Goal: Task Accomplishment & Management: Manage account settings

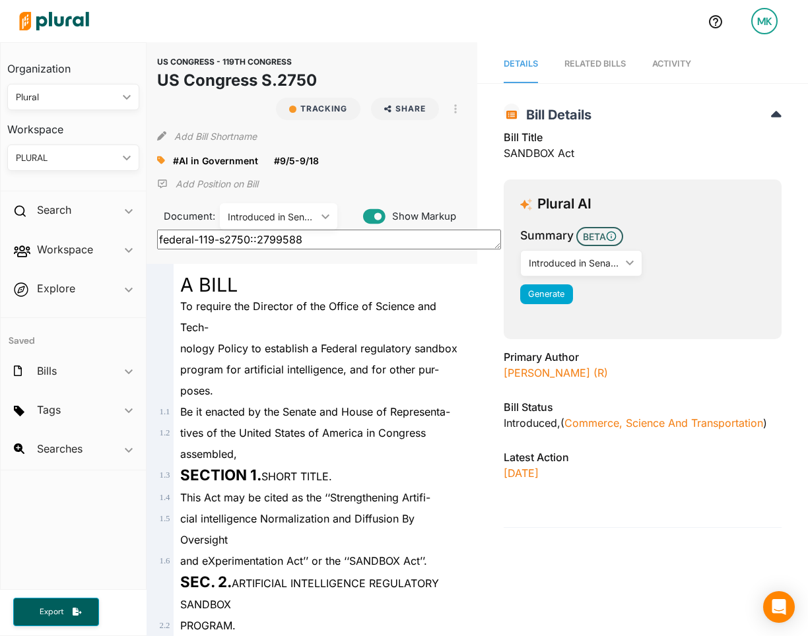
click at [107, 152] on div "PLURAL" at bounding box center [67, 158] width 102 height 14
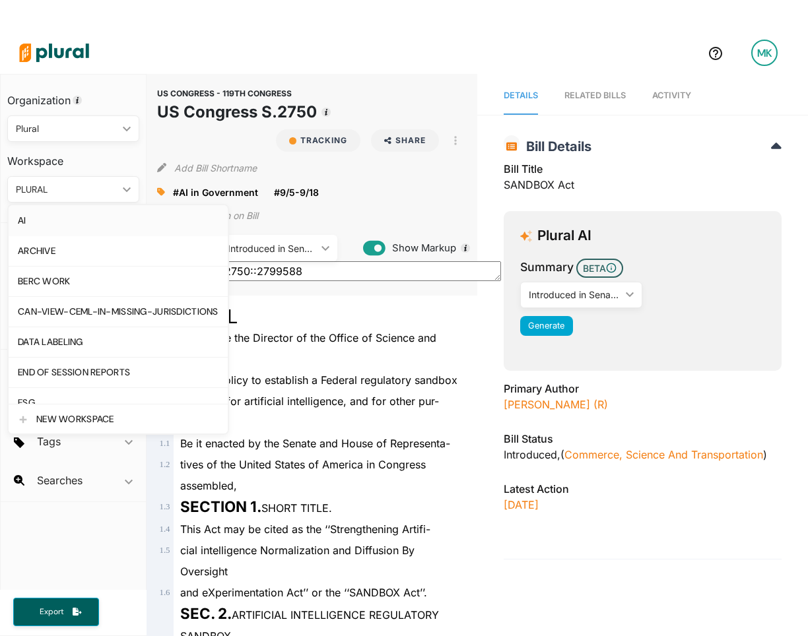
click at [88, 214] on link "AI" at bounding box center [118, 220] width 219 height 30
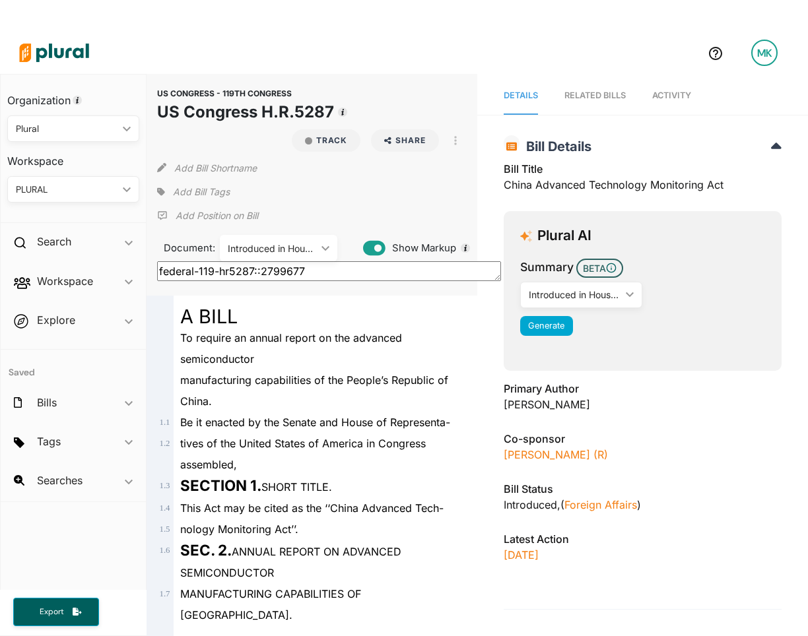
click at [284, 373] on div "manufacturing capabilities of the People’s Republic of China." at bounding box center [318, 391] width 288 height 42
click at [190, 193] on span "Add Bill Tags" at bounding box center [201, 191] width 57 height 13
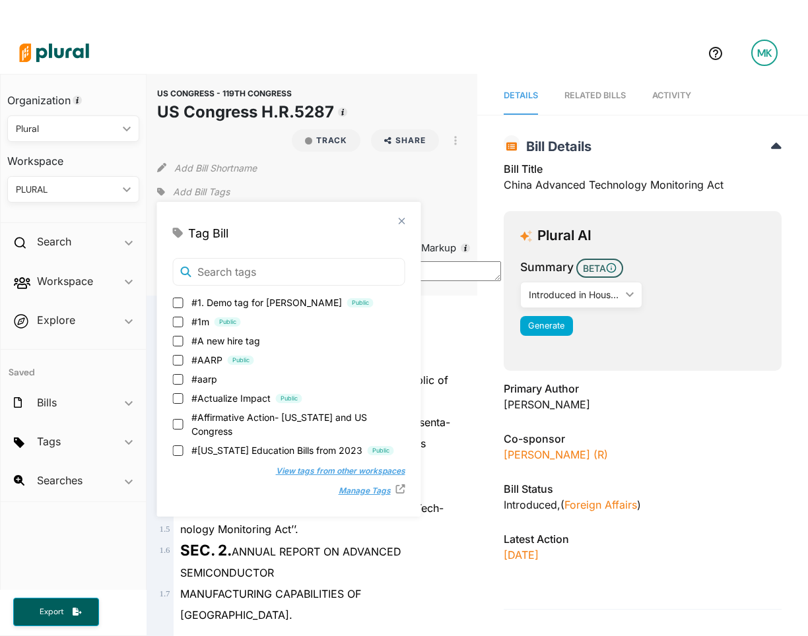
click at [77, 188] on div "PLURAL" at bounding box center [67, 190] width 102 height 14
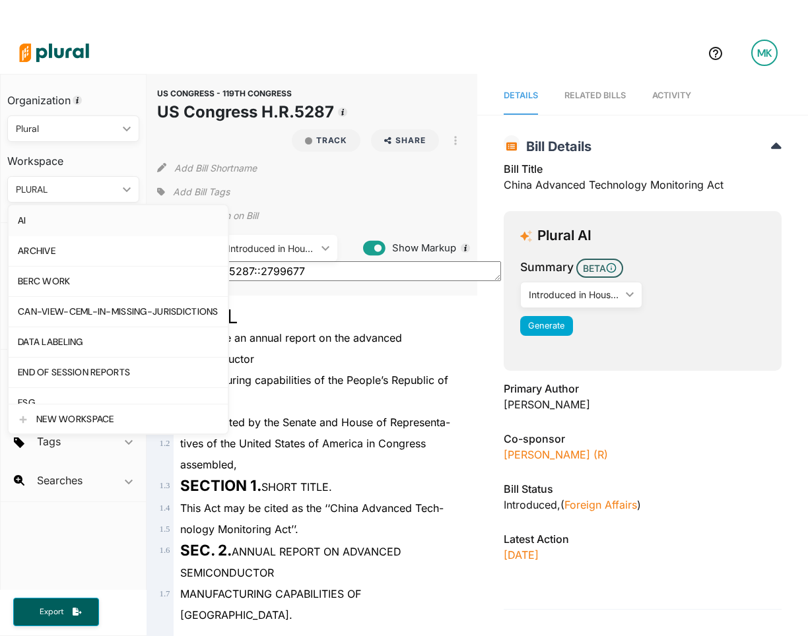
click at [75, 221] on div "AI" at bounding box center [118, 220] width 201 height 11
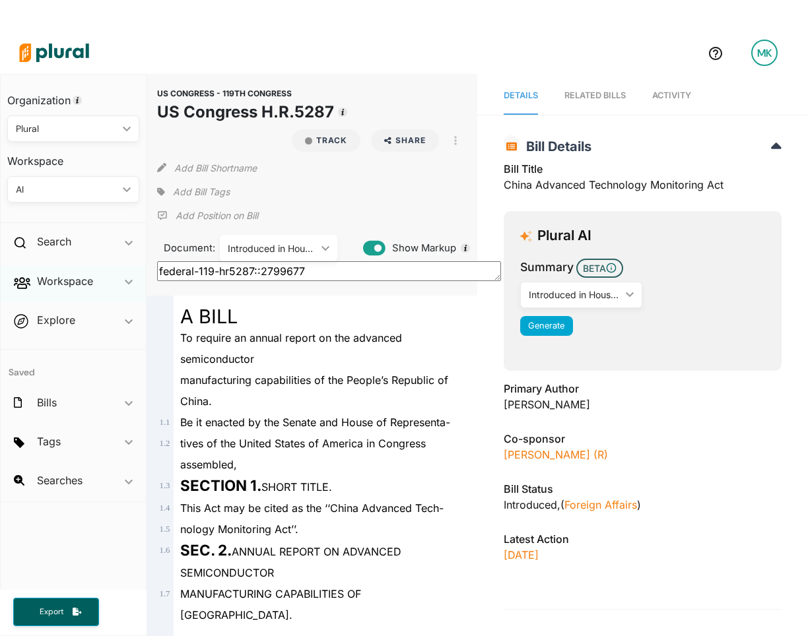
click at [95, 284] on div "Workspace ic_keyboard_arrow_down" at bounding box center [73, 284] width 145 height 36
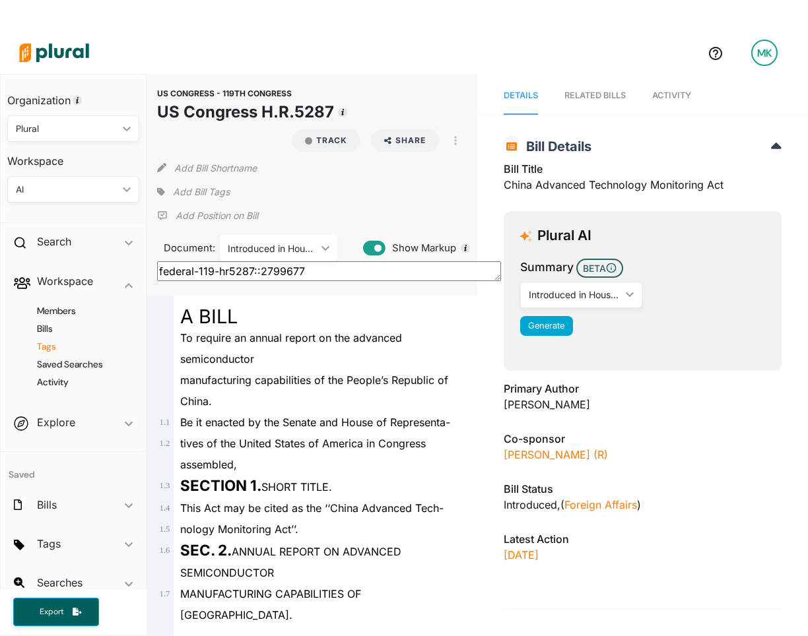
click at [44, 341] on h4 "Tags" at bounding box center [76, 347] width 112 height 13
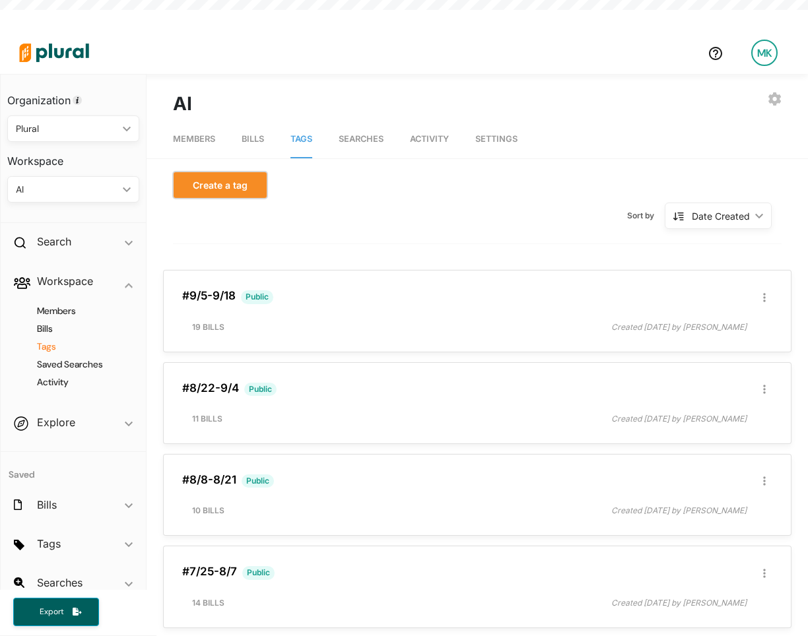
click at [214, 187] on button "Create a tag" at bounding box center [220, 185] width 94 height 27
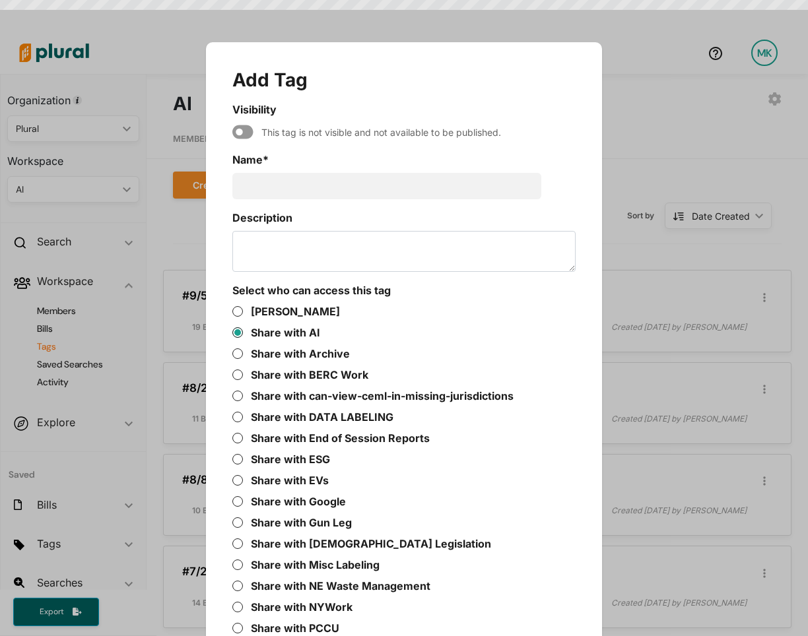
scroll to position [42, 0]
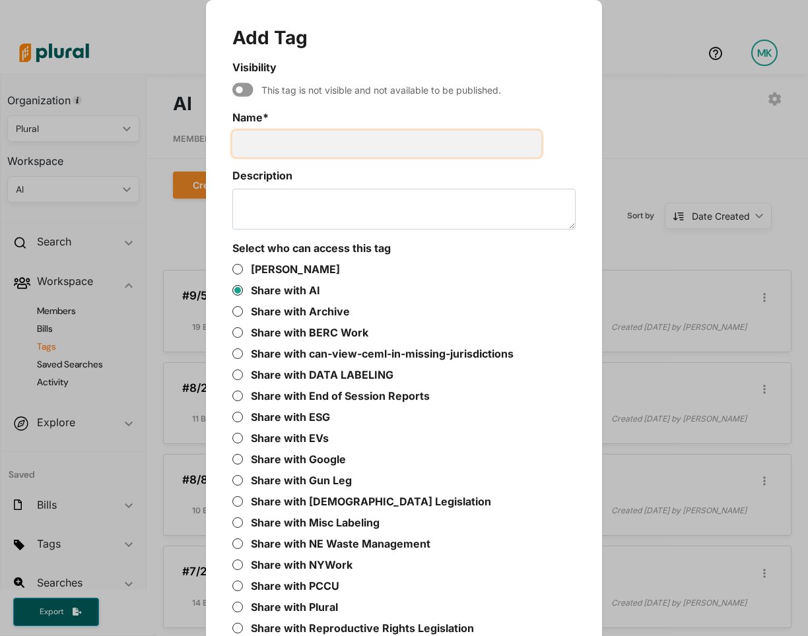
click at [281, 143] on input "Name *" at bounding box center [386, 144] width 309 height 26
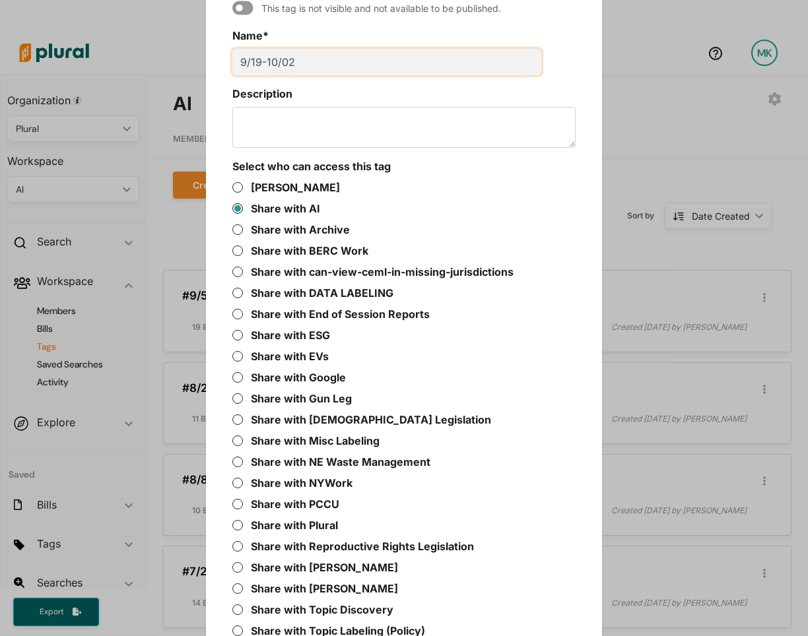
scroll to position [267, 0]
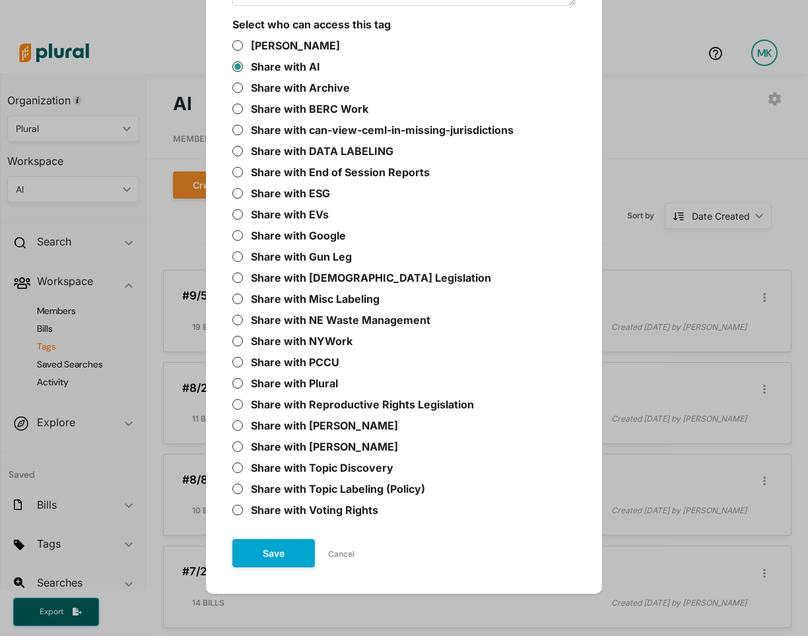
type input "9/19-10/02"
click at [263, 556] on button "Save" at bounding box center [273, 553] width 82 height 28
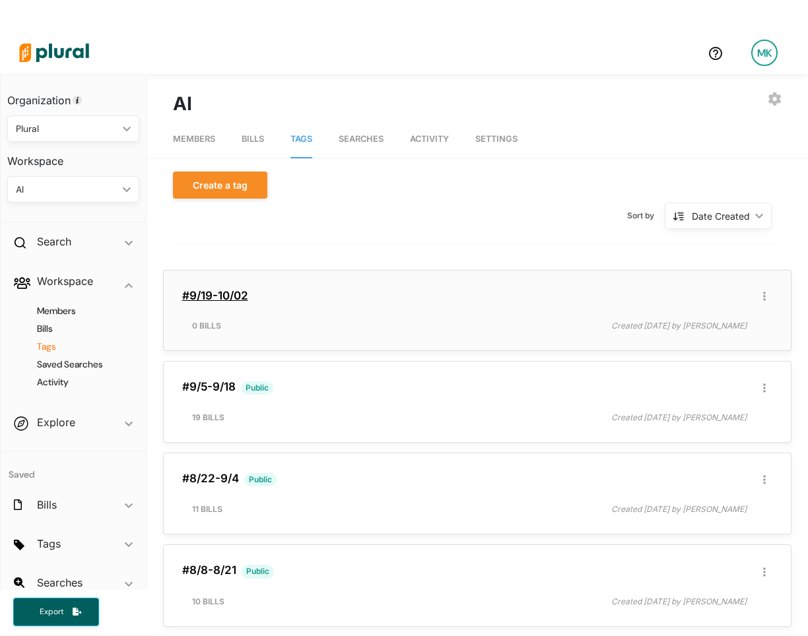
click at [240, 297] on link "#9/19-10/02" at bounding box center [215, 295] width 66 height 13
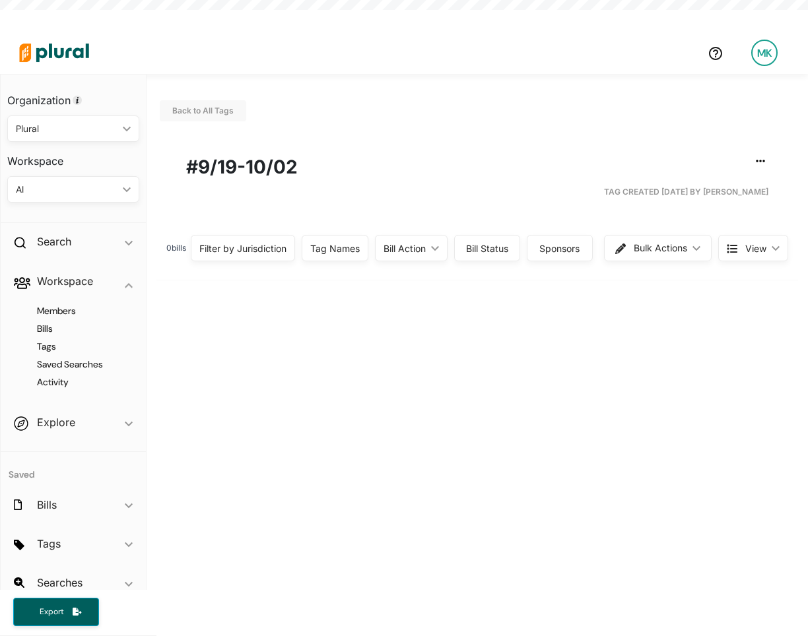
scroll to position [32, 0]
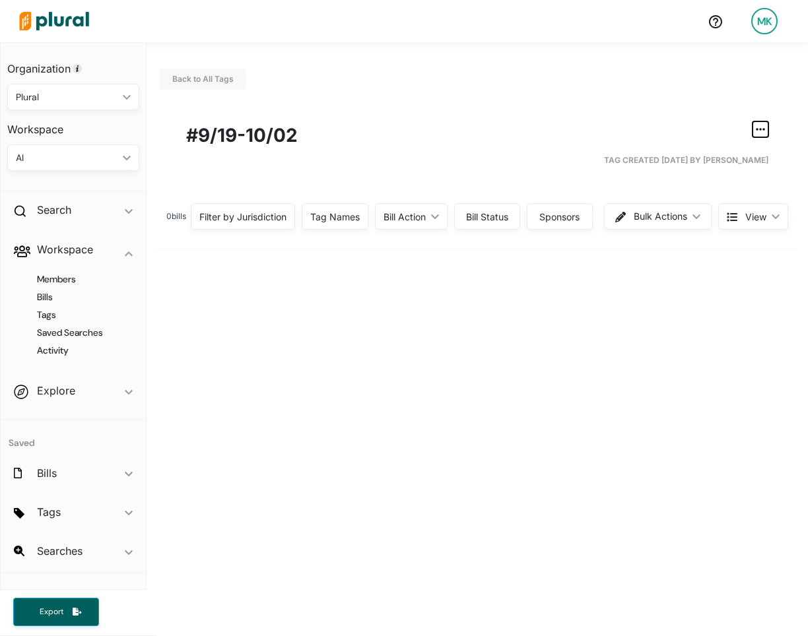
click at [758, 127] on icon "button" at bounding box center [760, 129] width 9 height 11
click at [705, 162] on link "Edit/Share Tag" at bounding box center [708, 155] width 115 height 30
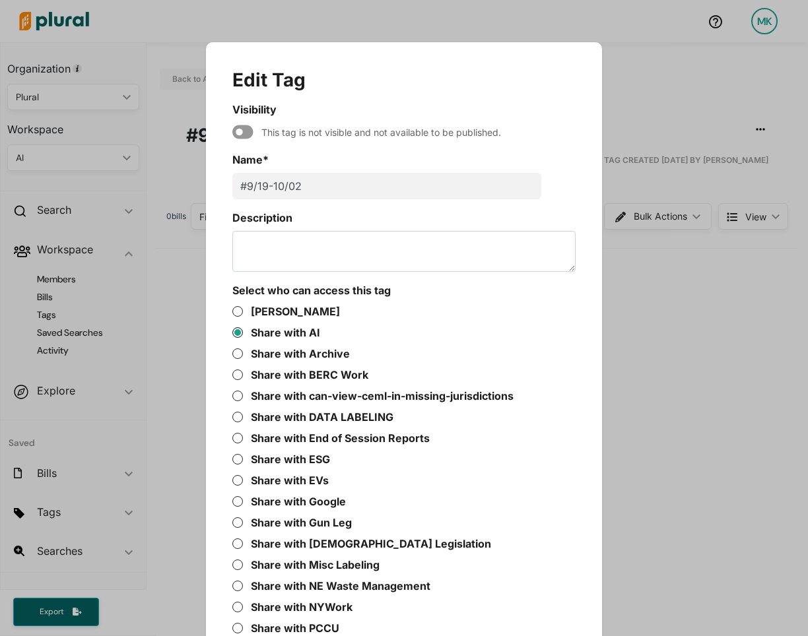
click at [244, 131] on icon "Modal" at bounding box center [242, 132] width 21 height 14
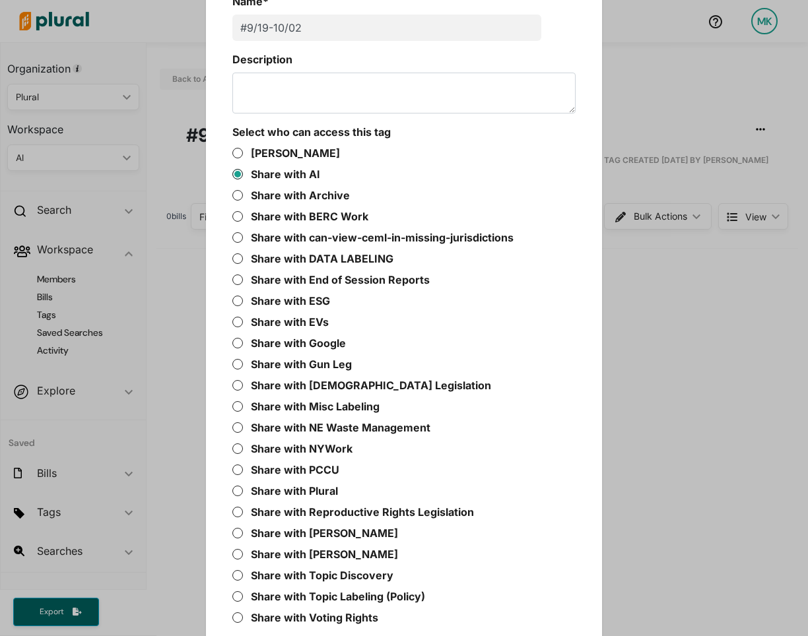
scroll to position [267, 0]
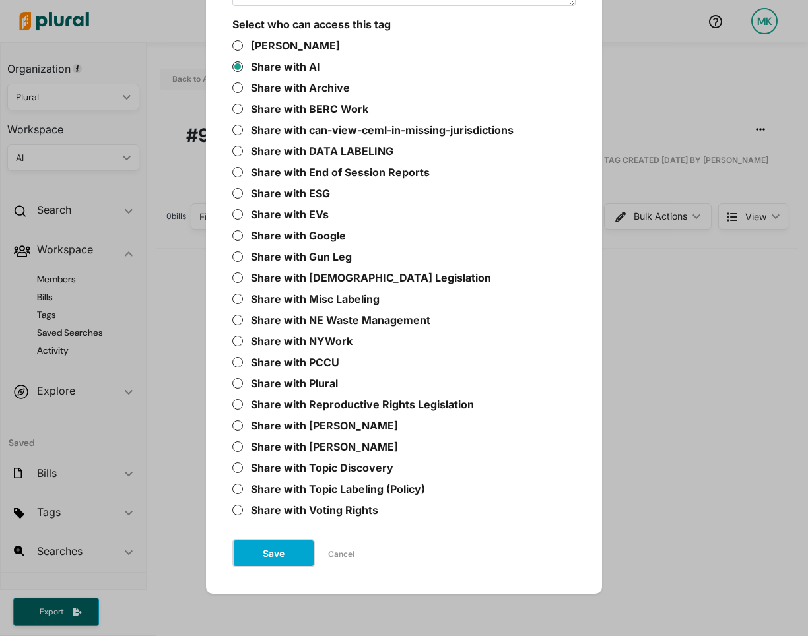
click at [268, 560] on button "Save" at bounding box center [273, 553] width 82 height 28
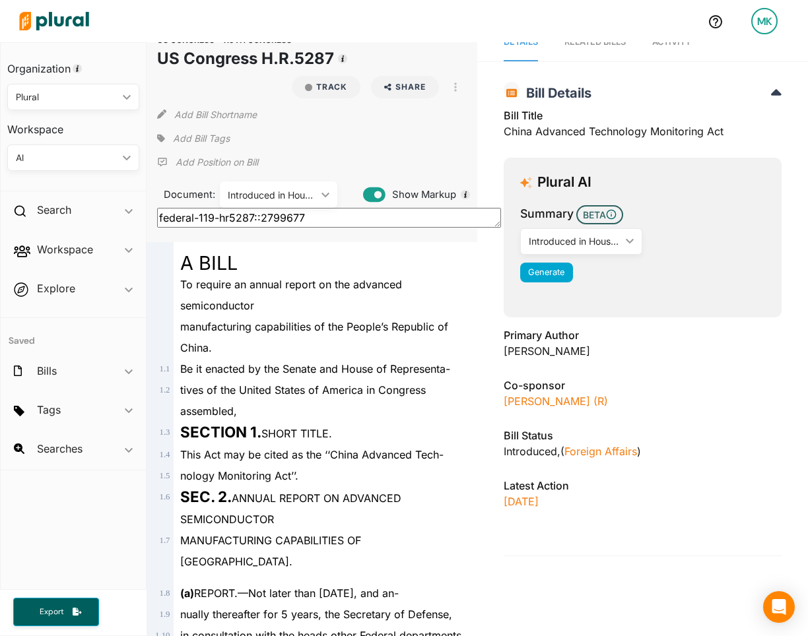
scroll to position [22, 0]
click at [195, 143] on span "Add Bill Tags" at bounding box center [201, 137] width 57 height 13
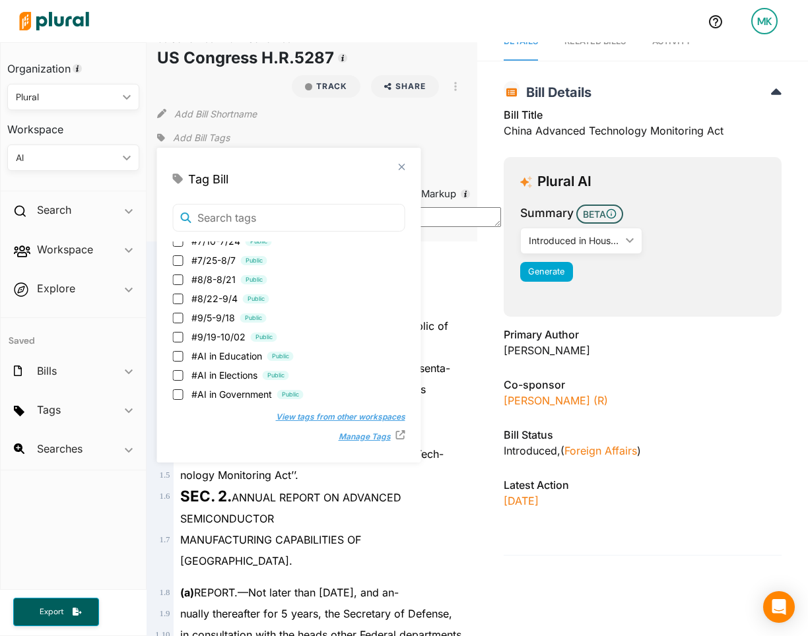
scroll to position [257, 0]
click at [218, 334] on span "#9/19-10/02" at bounding box center [218, 336] width 54 height 14
click at [183, 334] on input "#9/19-10/02 Public" at bounding box center [178, 336] width 11 height 11
checkbox input "true"
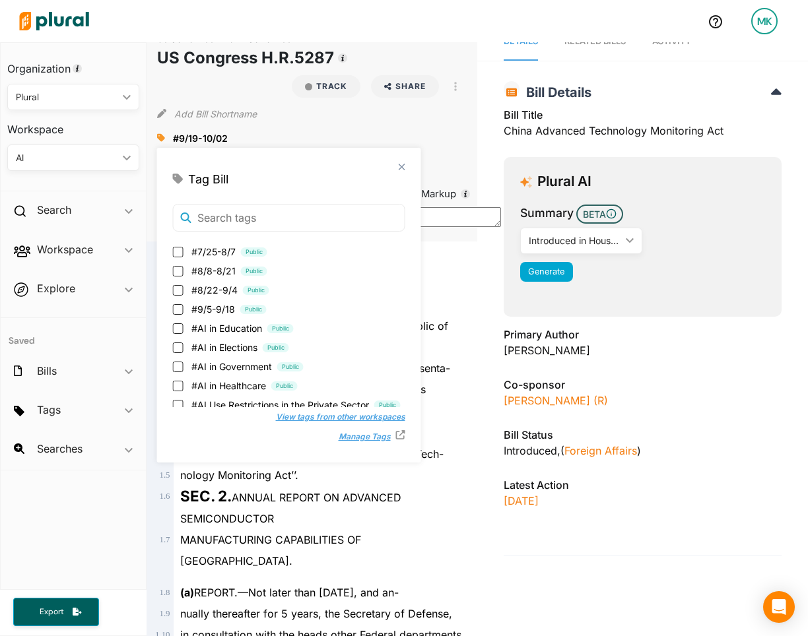
scroll to position [286, 0]
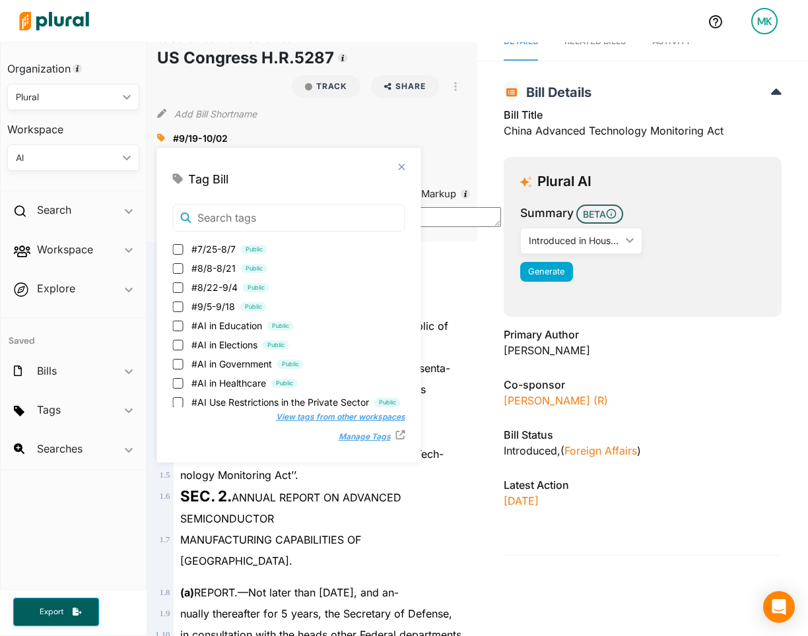
click at [225, 366] on span "#AI in Government" at bounding box center [231, 364] width 81 height 14
click at [183, 366] on input "#AI in Government Public" at bounding box center [178, 364] width 11 height 11
checkbox input "true"
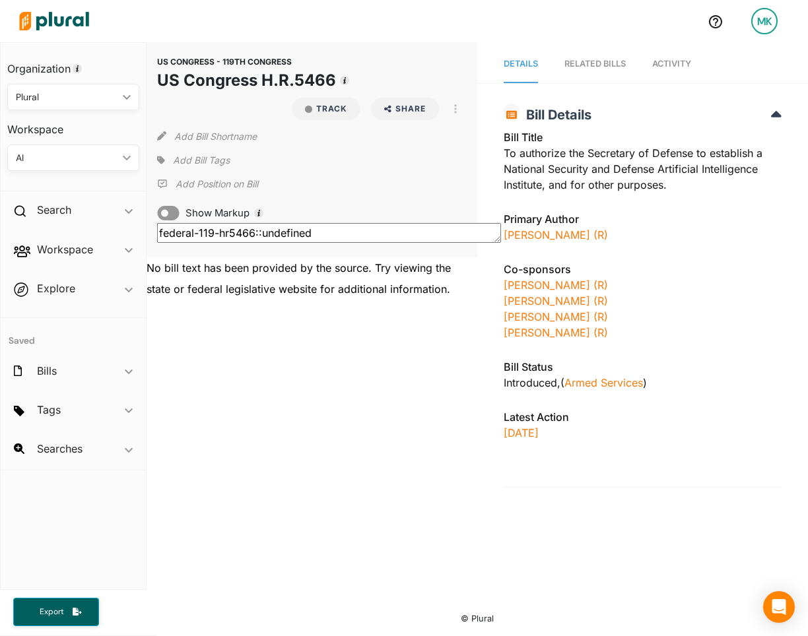
click at [191, 161] on span "Add Bill Tags" at bounding box center [201, 160] width 57 height 13
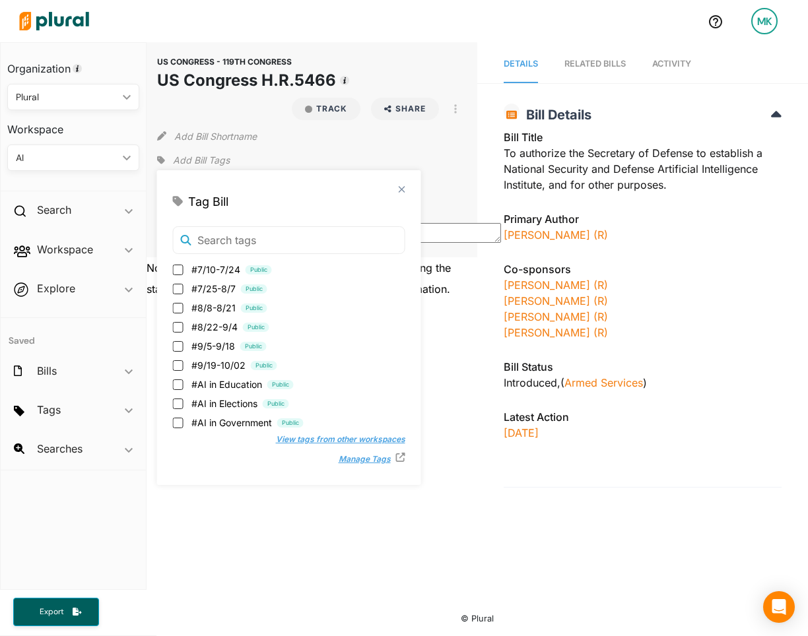
click at [217, 365] on span "#9/19-10/02" at bounding box center [218, 365] width 54 height 14
click at [183, 365] on input "#9/19-10/02 Public" at bounding box center [178, 365] width 11 height 11
checkbox input "true"
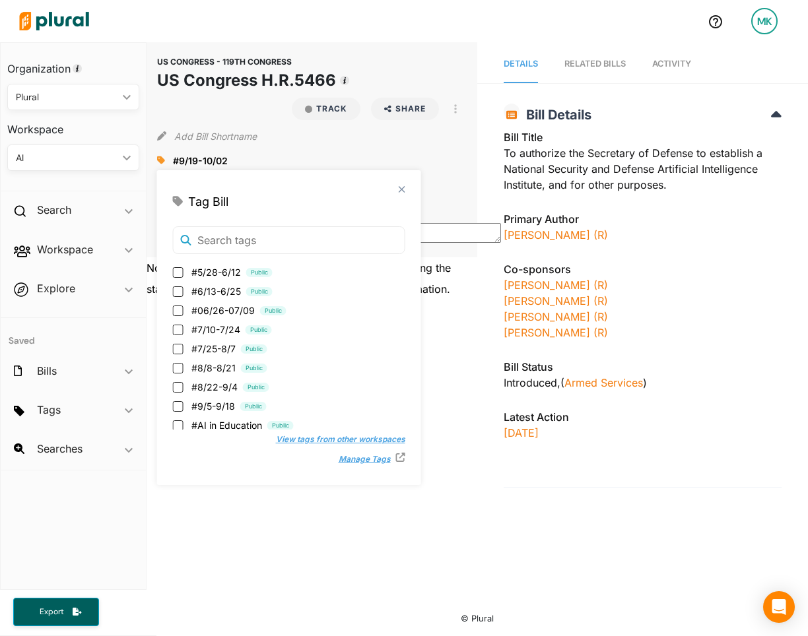
scroll to position [321, 0]
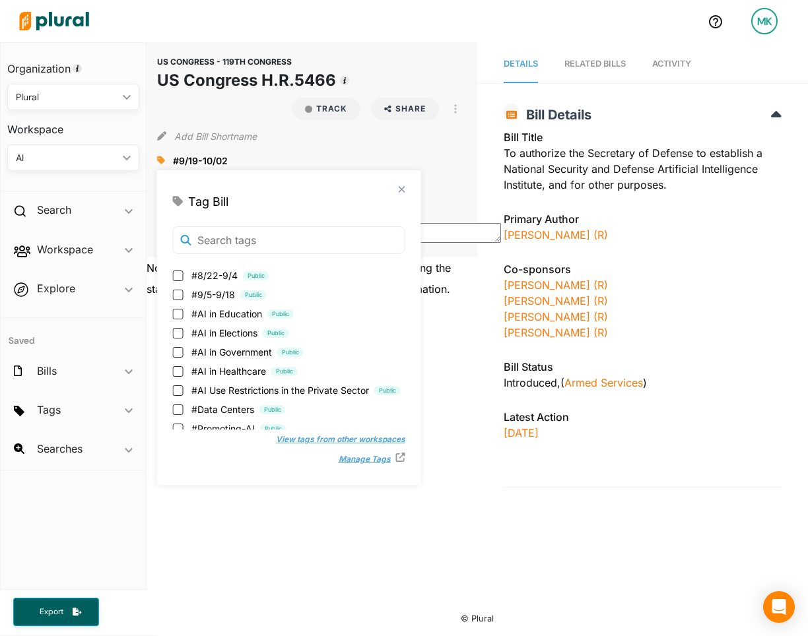
click at [219, 350] on span "#AI in Government" at bounding box center [231, 352] width 81 height 14
click at [183, 350] on input "#AI in Government Public" at bounding box center [178, 352] width 11 height 11
checkbox input "true"
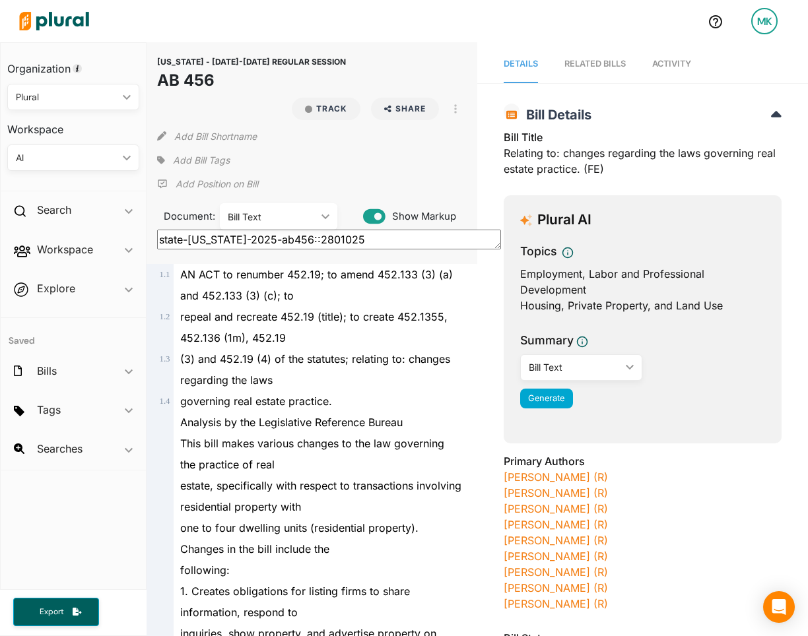
click at [347, 334] on div "repeal and recreate 452.19 (title); to create 452.1355, 452.136 (1m), 452.19" at bounding box center [318, 327] width 288 height 42
click at [199, 157] on span "Add Bill Tags" at bounding box center [201, 160] width 57 height 13
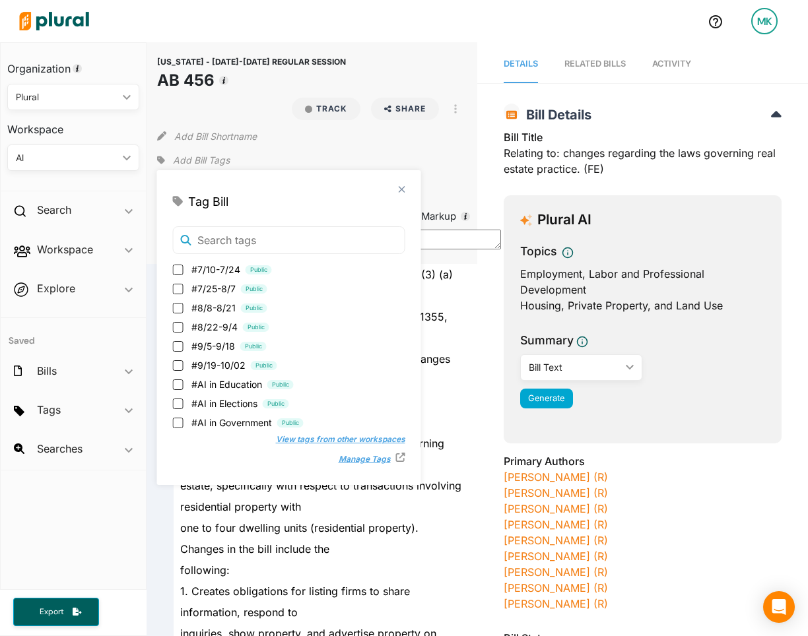
click at [220, 363] on span "#9/19-10/02" at bounding box center [218, 365] width 54 height 14
click at [183, 363] on input "#9/19-10/02 Public" at bounding box center [178, 365] width 11 height 11
checkbox input "true"
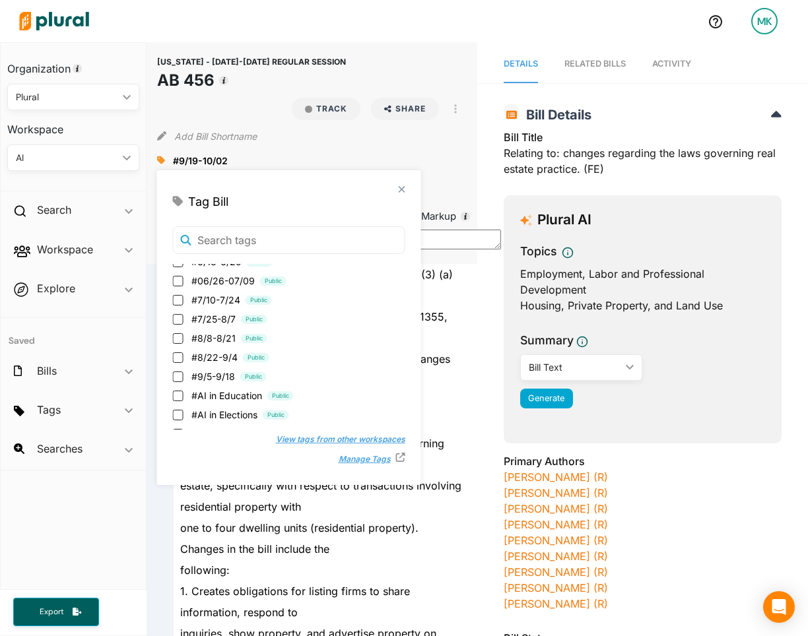
scroll to position [442, 0]
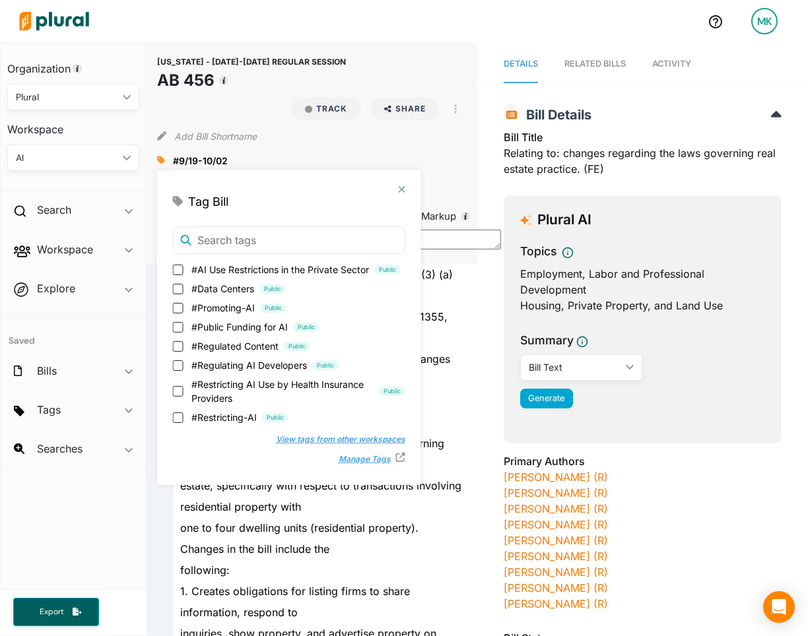
click at [220, 412] on span "#Restricting-AI" at bounding box center [223, 418] width 65 height 14
click at [183, 412] on input "#Restricting-AI Public" at bounding box center [178, 417] width 11 height 11
checkbox input "true"
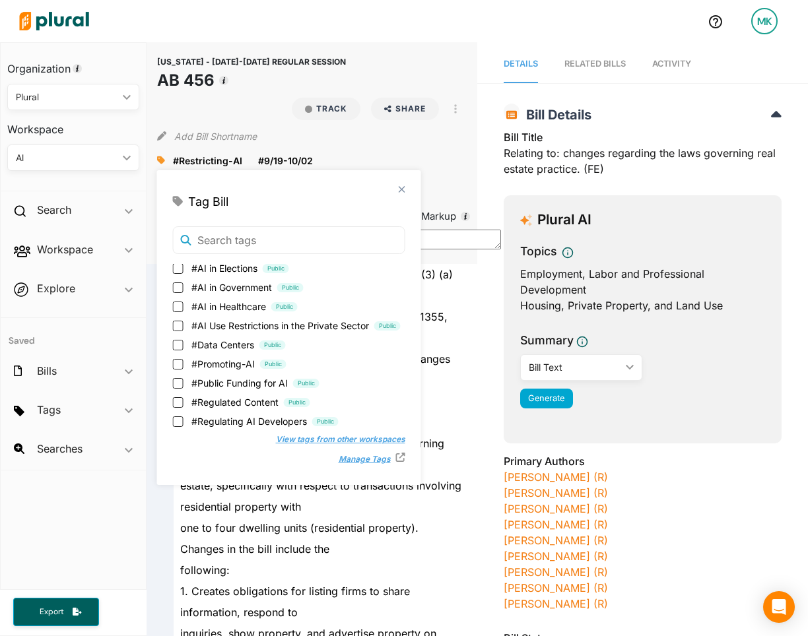
scroll to position [403, 0]
click at [244, 321] on span "#AI Use Restrictions in the Private Sector" at bounding box center [280, 327] width 178 height 14
click at [183, 322] on input "#AI Use Restrictions in the Private Sector Public" at bounding box center [178, 327] width 11 height 11
checkbox input "true"
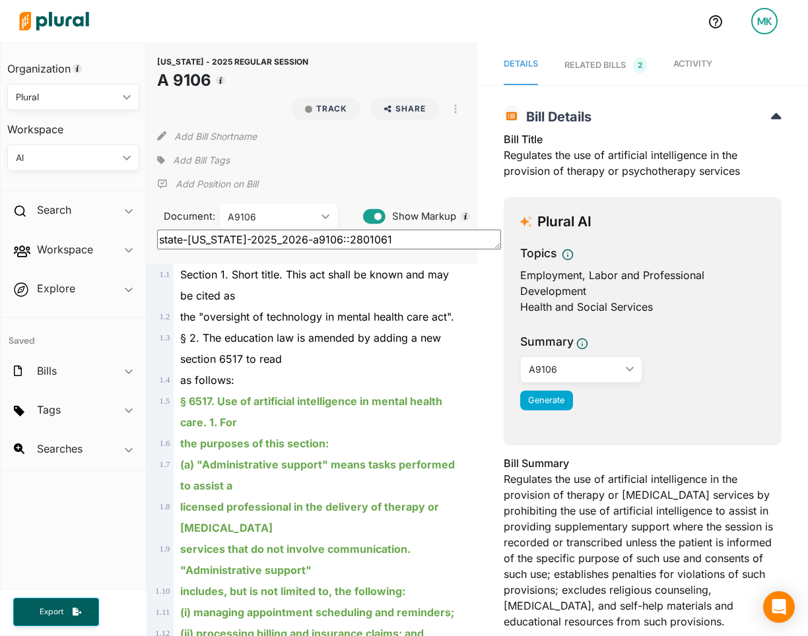
click at [371, 323] on span "the "oversight of technology in mental health care act"." at bounding box center [317, 316] width 274 height 13
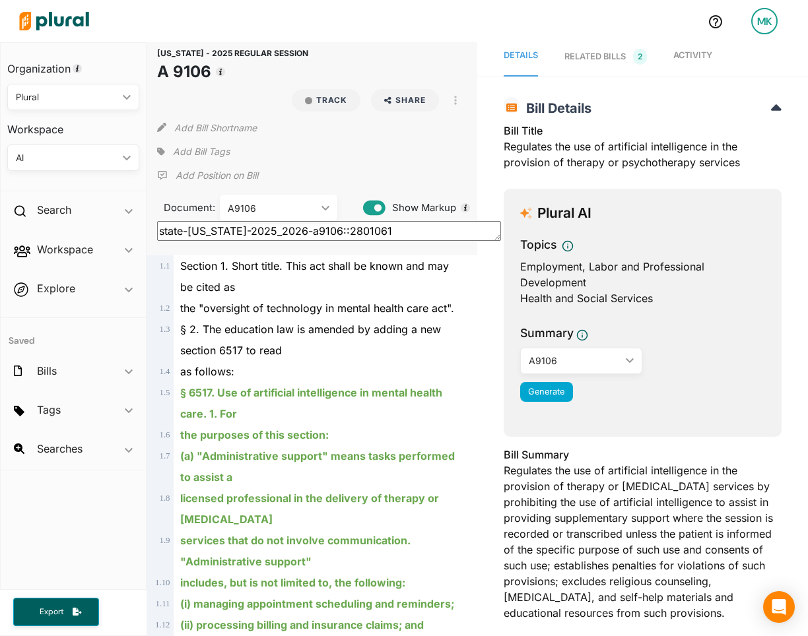
scroll to position [13, 0]
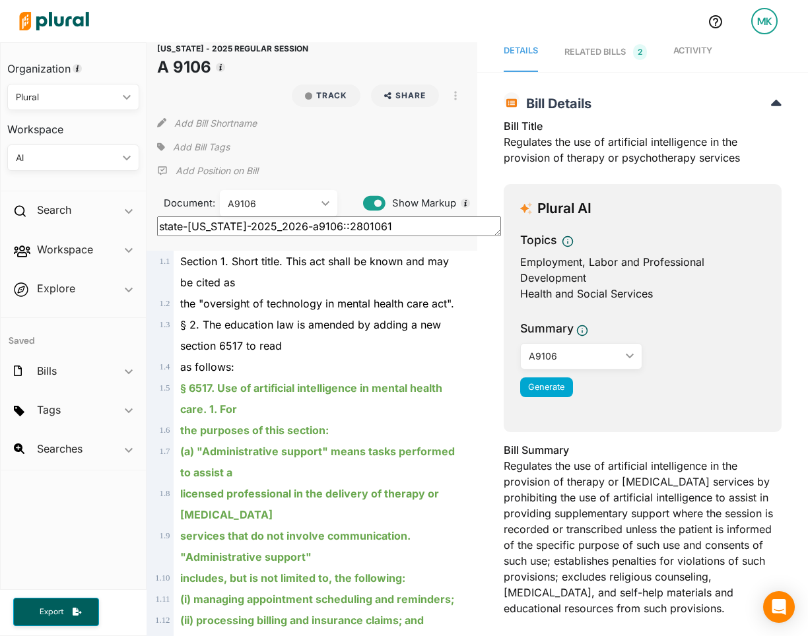
click at [201, 148] on span "Add Bill Tags" at bounding box center [201, 147] width 57 height 13
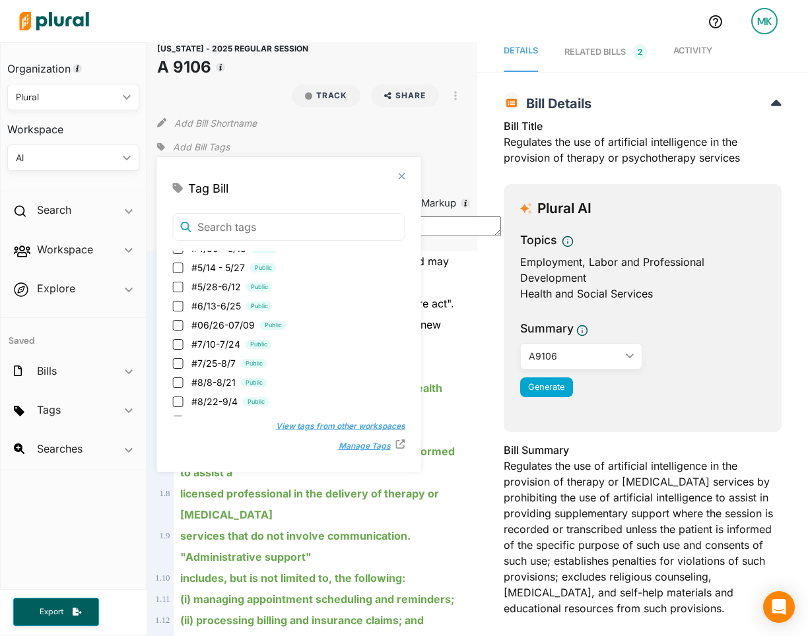
scroll to position [302, 0]
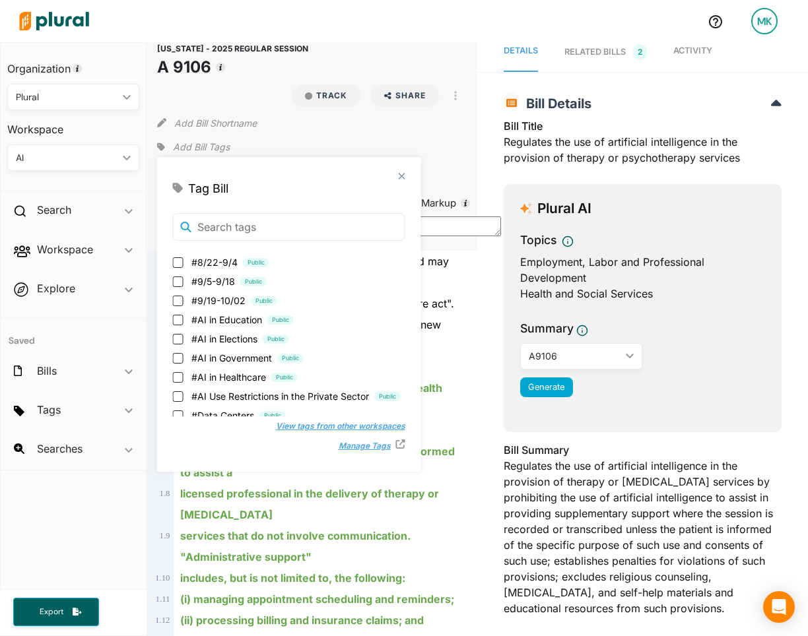
click at [217, 299] on span "#9/19-10/02" at bounding box center [218, 301] width 54 height 14
click at [183, 299] on input "#9/19-10/02 Public" at bounding box center [178, 301] width 11 height 11
checkbox input "true"
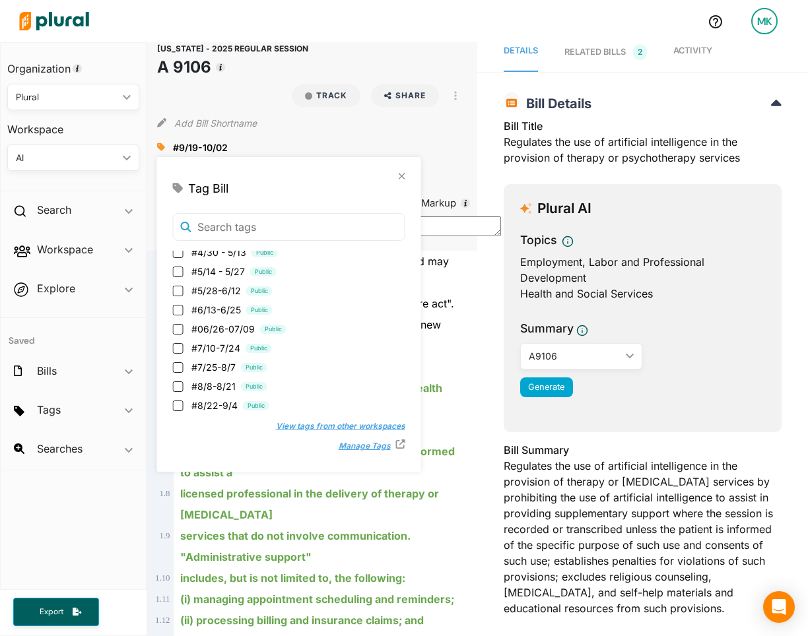
scroll to position [335, 0]
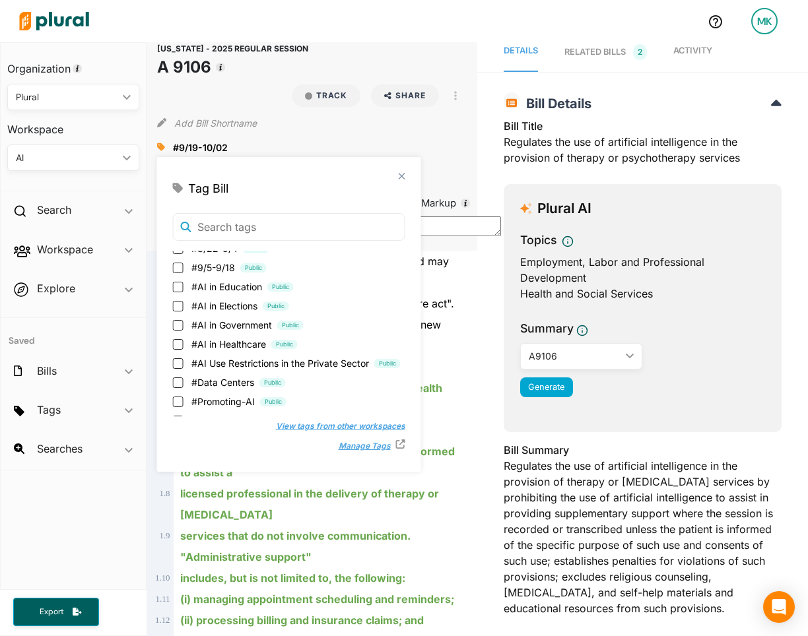
click at [220, 342] on span "#AI in Healthcare" at bounding box center [228, 344] width 75 height 14
click at [183, 342] on input "#AI in Healthcare Public" at bounding box center [178, 344] width 11 height 11
checkbox input "true"
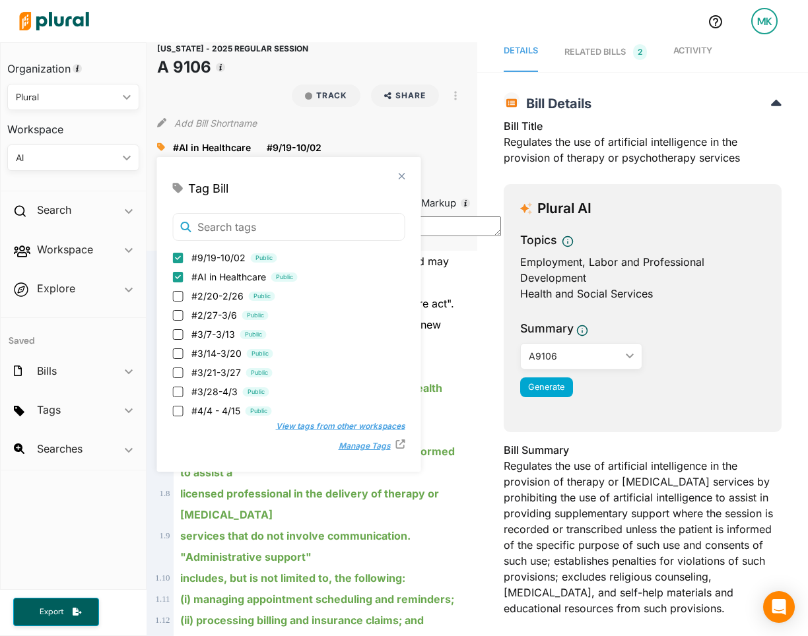
scroll to position [442, 0]
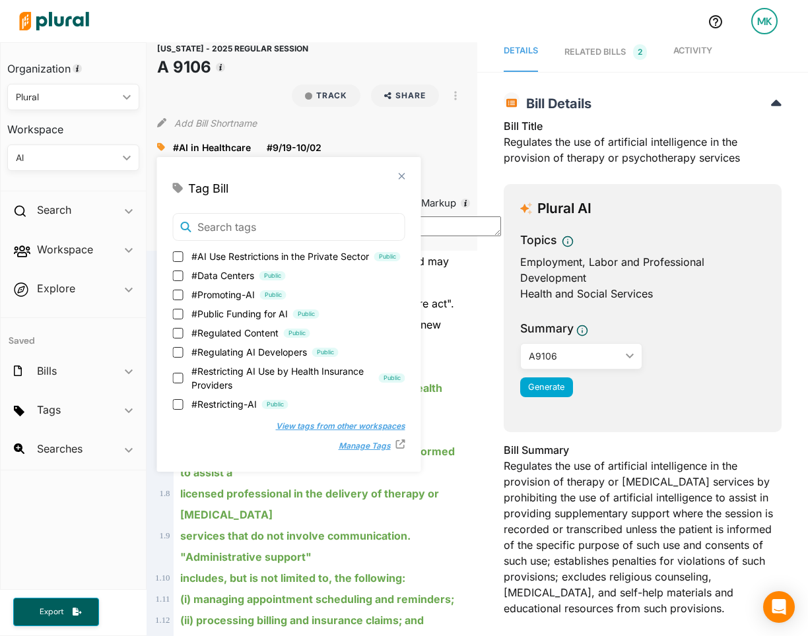
click at [222, 407] on span "#Restricting-AI" at bounding box center [223, 404] width 65 height 14
click at [183, 407] on input "#Restricting-AI Public" at bounding box center [178, 404] width 11 height 11
checkbox input "true"
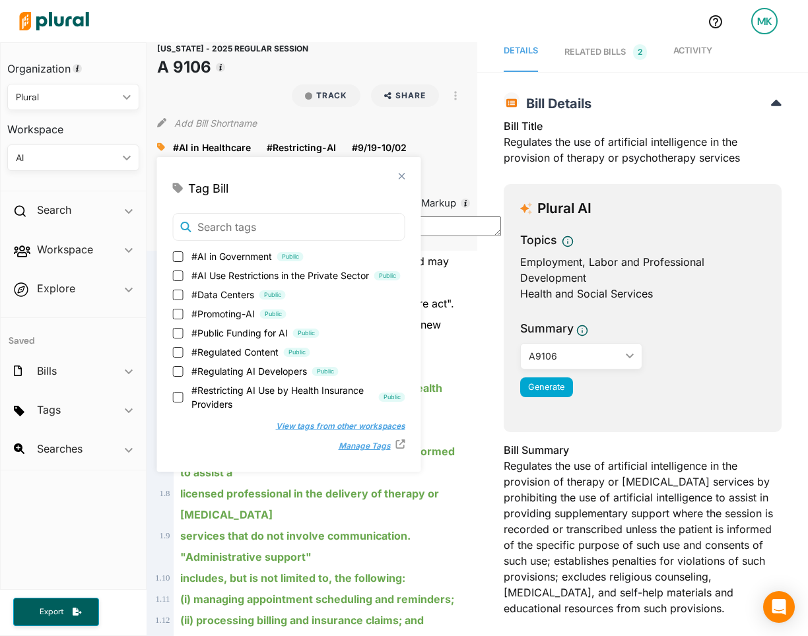
scroll to position [0, 0]
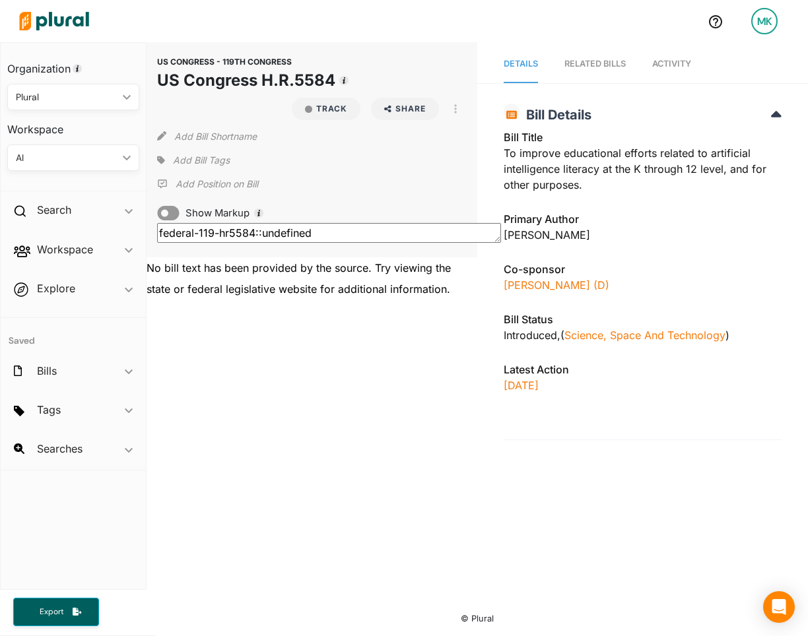
click at [174, 160] on span "Add Bill Tags" at bounding box center [201, 160] width 57 height 13
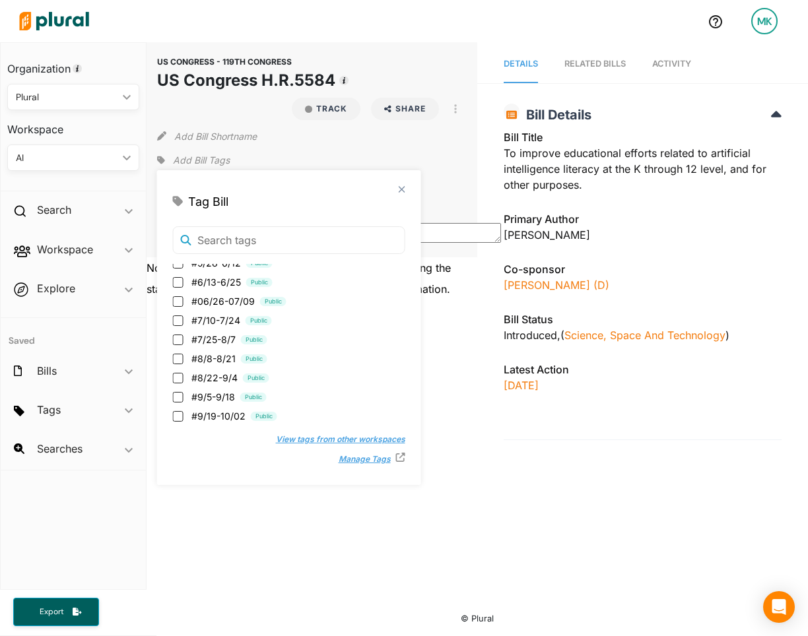
scroll to position [216, 0]
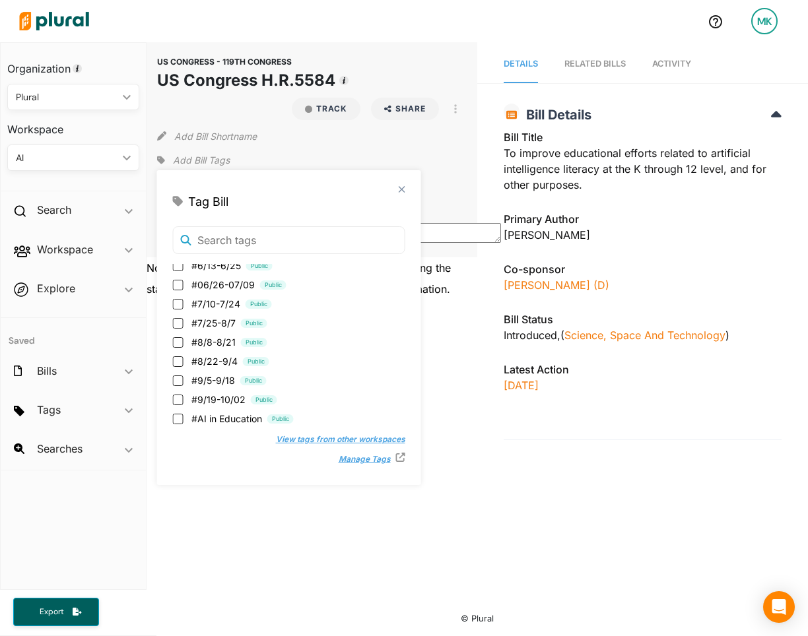
click at [227, 403] on span "#9/19-10/02" at bounding box center [218, 400] width 54 height 14
click at [183, 403] on input "#9/19-10/02 Public" at bounding box center [178, 400] width 11 height 11
checkbox input "true"
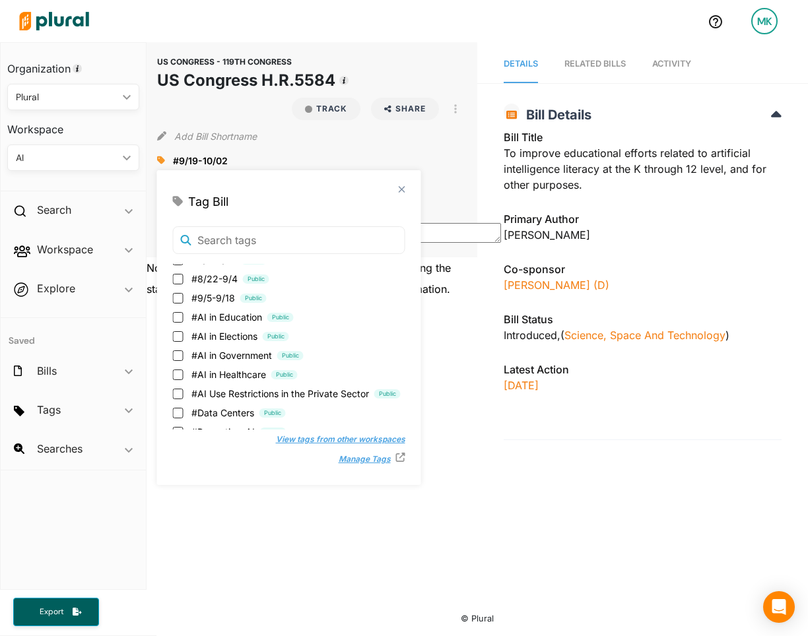
scroll to position [350, 0]
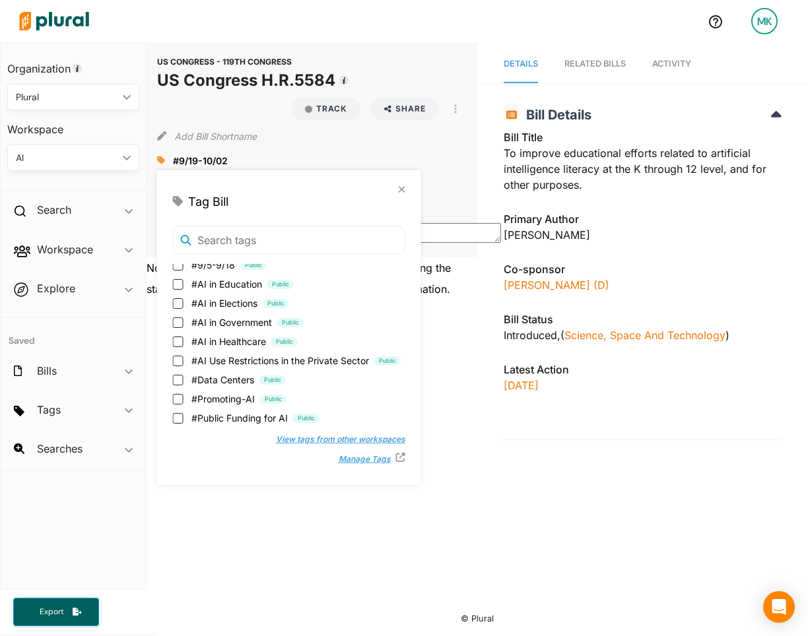
click at [223, 280] on span "#AI in Education" at bounding box center [226, 284] width 71 height 14
click at [183, 280] on input "#AI in Education Public" at bounding box center [178, 284] width 11 height 11
checkbox input "true"
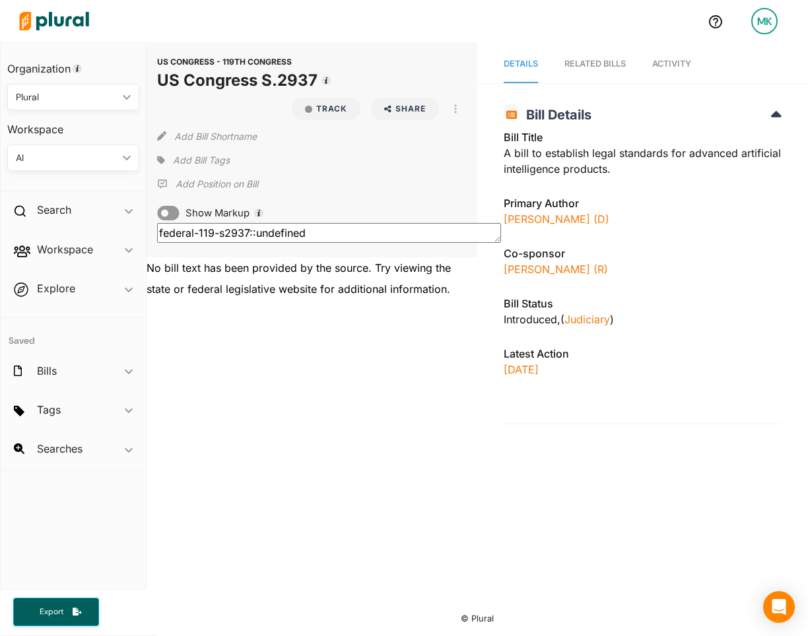
click at [187, 159] on span "Add Bill Tags" at bounding box center [201, 160] width 57 height 13
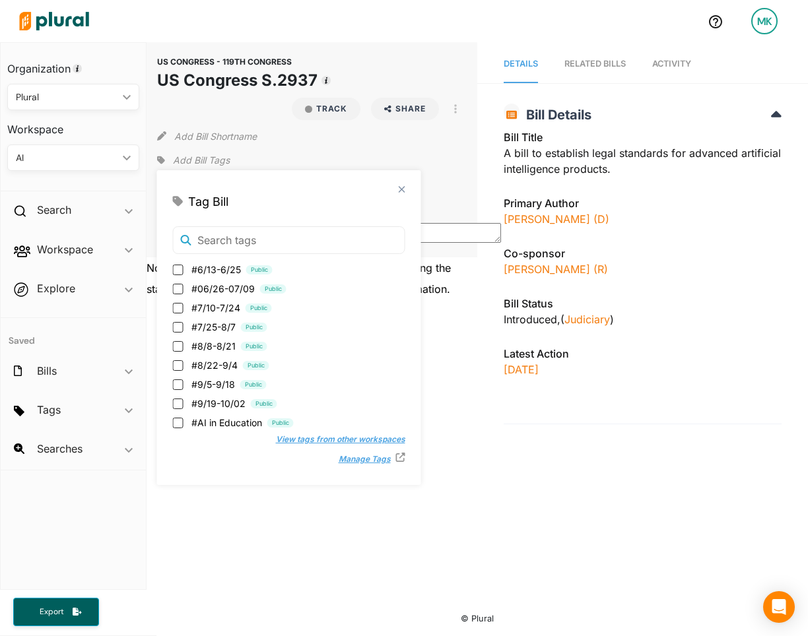
scroll to position [282, 0]
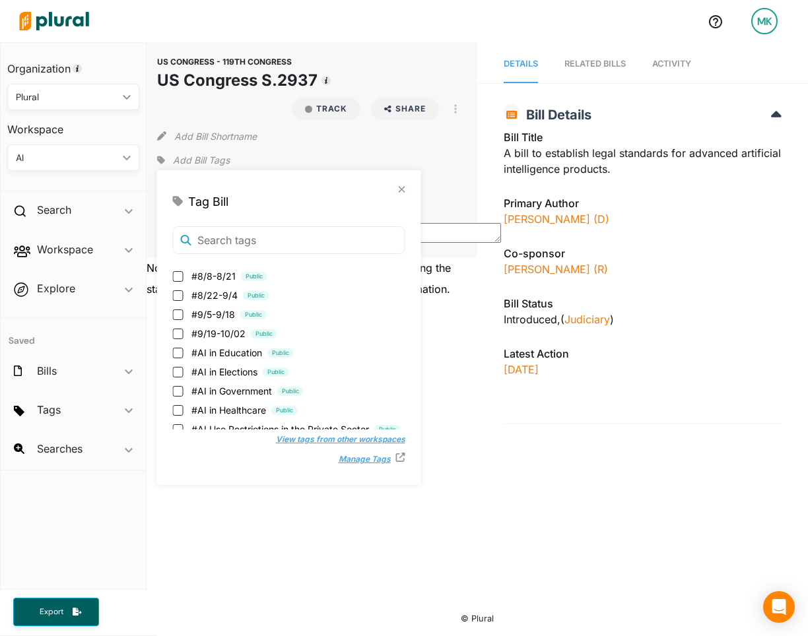
click at [206, 333] on span "#9/19-10/02" at bounding box center [218, 334] width 54 height 14
click at [183, 333] on input "#9/19-10/02 Public" at bounding box center [178, 334] width 11 height 11
checkbox input "true"
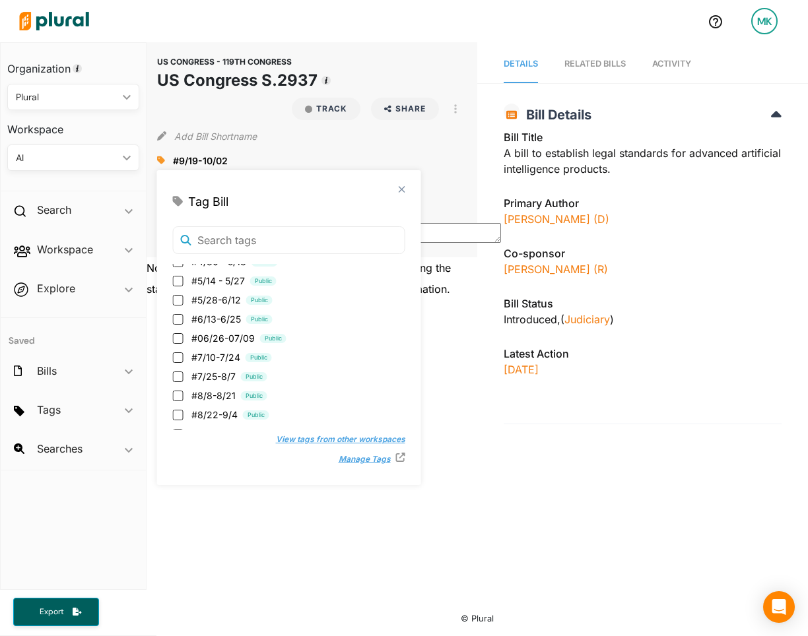
scroll to position [442, 0]
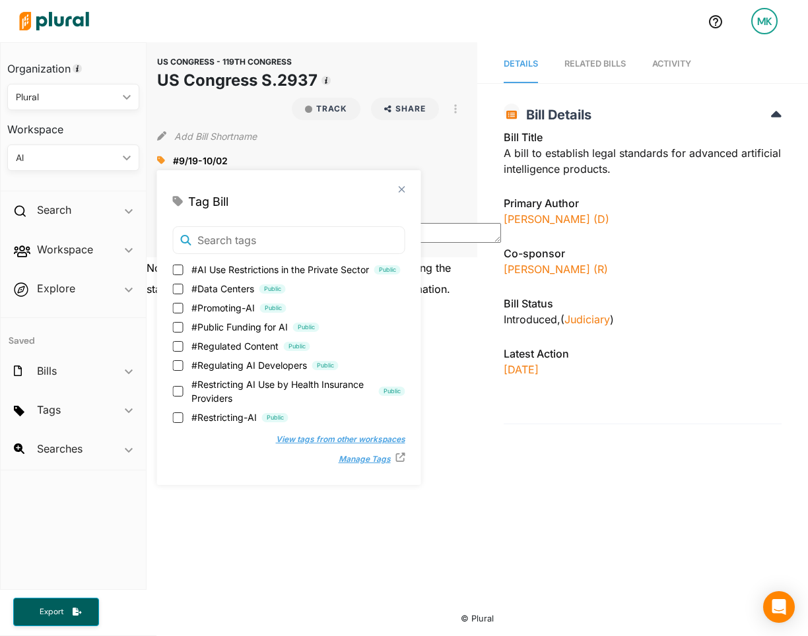
click at [221, 364] on span "#Regulating AI Developers" at bounding box center [248, 365] width 115 height 14
click at [183, 364] on input "#Regulating AI Developers Public" at bounding box center [178, 365] width 11 height 11
checkbox input "true"
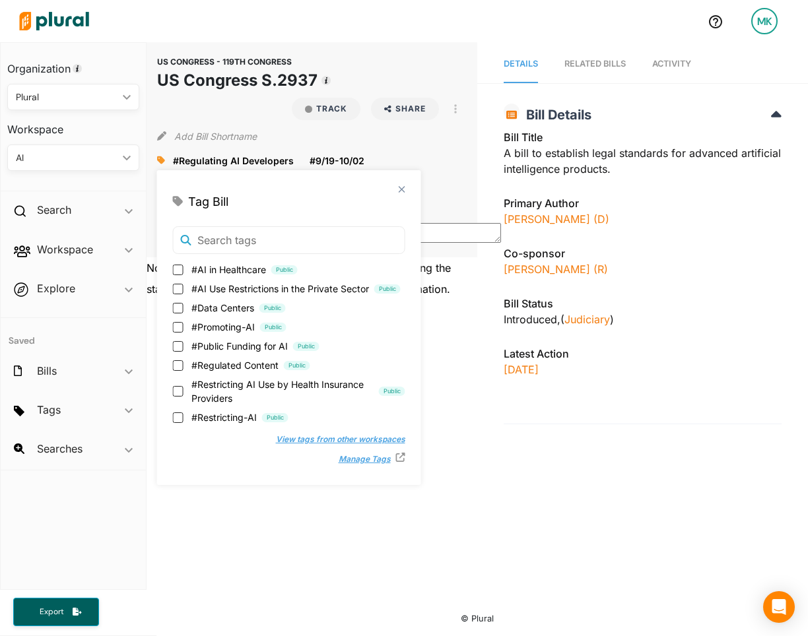
scroll to position [0, 0]
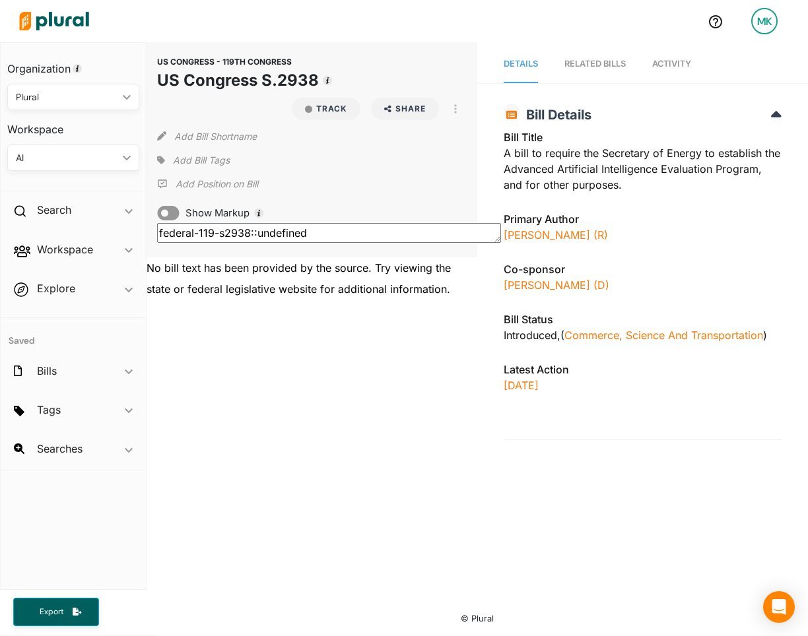
click at [192, 179] on p "Add Position on Bill" at bounding box center [217, 184] width 82 height 13
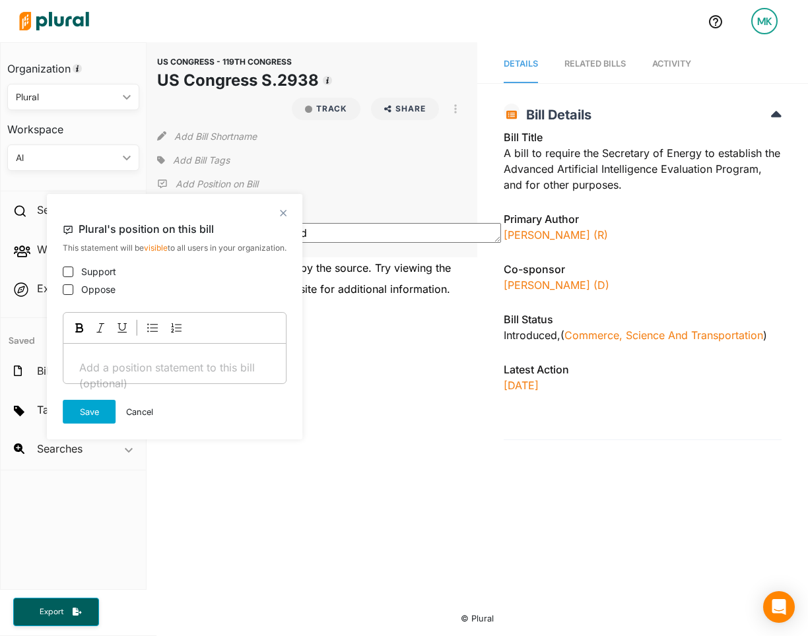
click at [188, 157] on span "Add Bill Tags" at bounding box center [201, 160] width 57 height 13
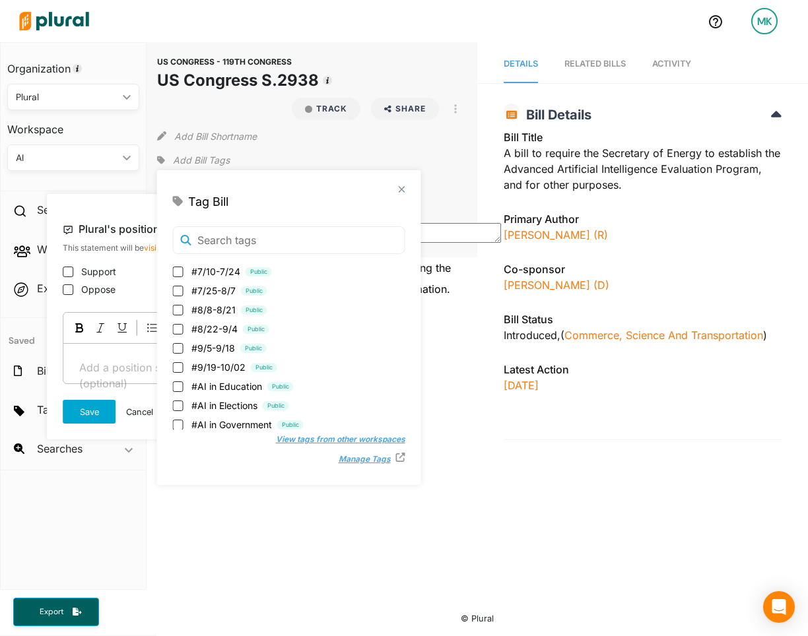
scroll to position [249, 0]
click at [216, 373] on div "#2/20-2/26 Public #2/27-3/6 Public #3/7-3/13 Public #3/14-3/20 Public #3/21-3/2…" at bounding box center [289, 347] width 232 height 166
click at [211, 366] on span "#9/19-10/02" at bounding box center [218, 366] width 54 height 14
click at [183, 366] on input "#9/19-10/02 Public" at bounding box center [178, 366] width 11 height 11
checkbox input "true"
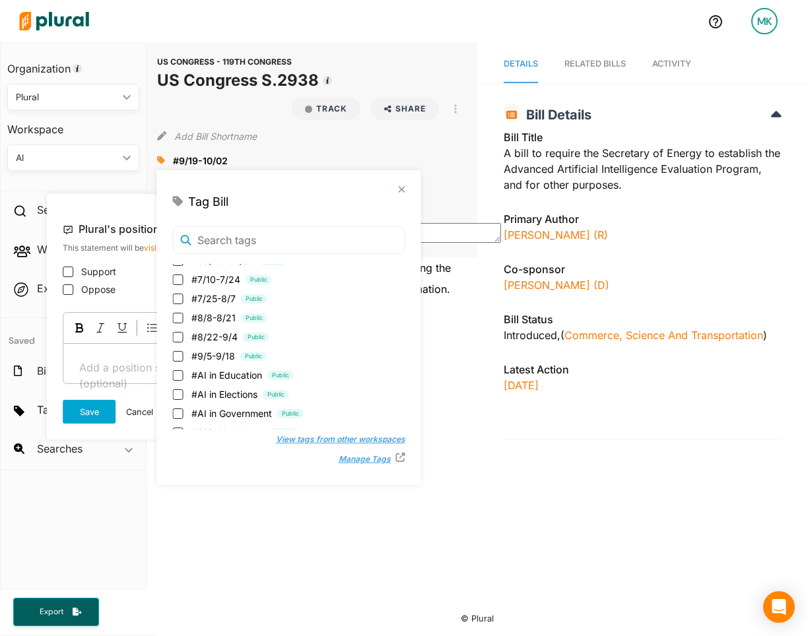
scroll to position [268, 0]
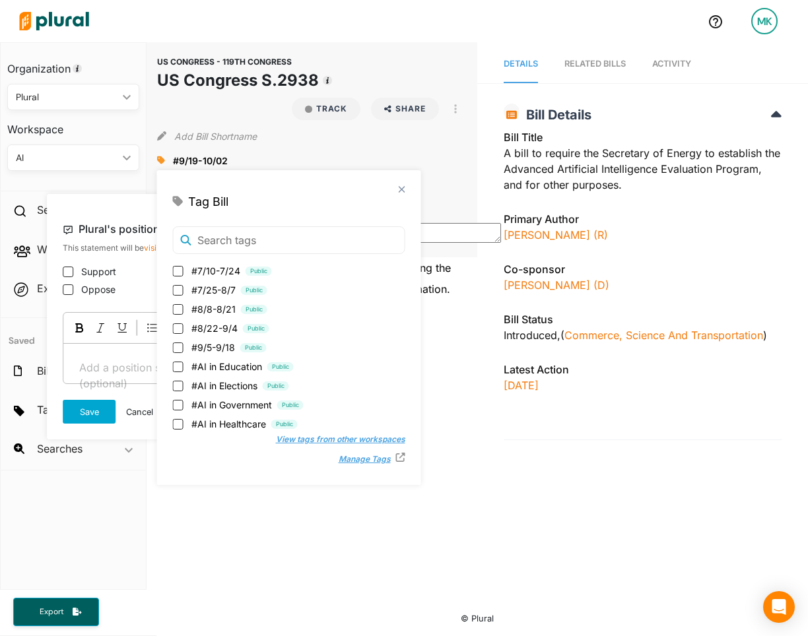
click at [217, 407] on span "#AI in Government" at bounding box center [231, 405] width 81 height 14
click at [183, 407] on input "#AI in Government Public" at bounding box center [178, 405] width 11 height 11
checkbox input "true"
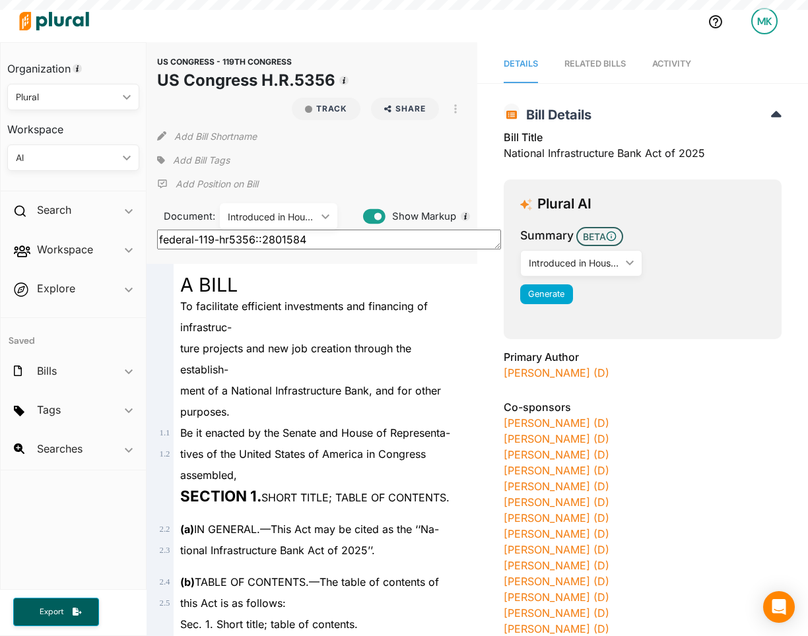
click at [370, 332] on div "To facilitate efficient investments and financing of infrastruc-" at bounding box center [318, 317] width 288 height 42
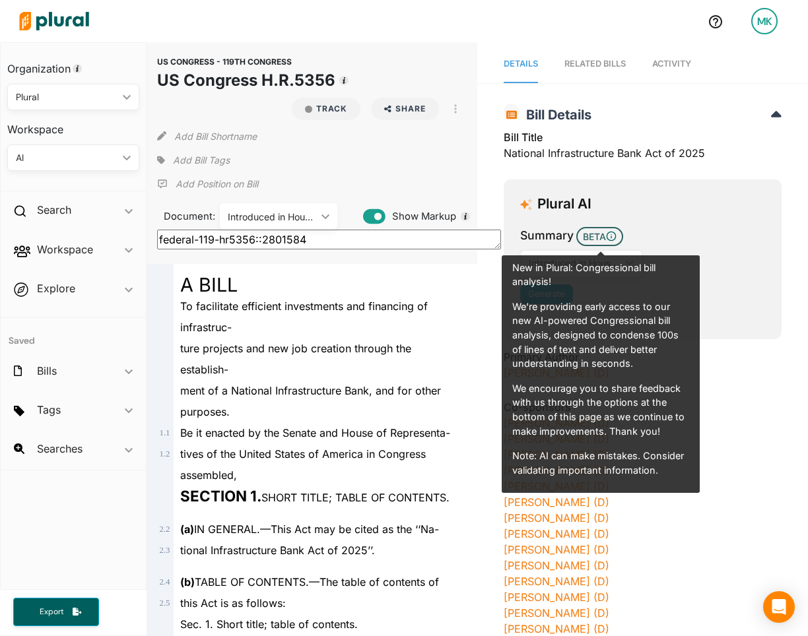
click at [345, 388] on span "ment of a National Infrastructure Bank, and for other" at bounding box center [310, 390] width 261 height 13
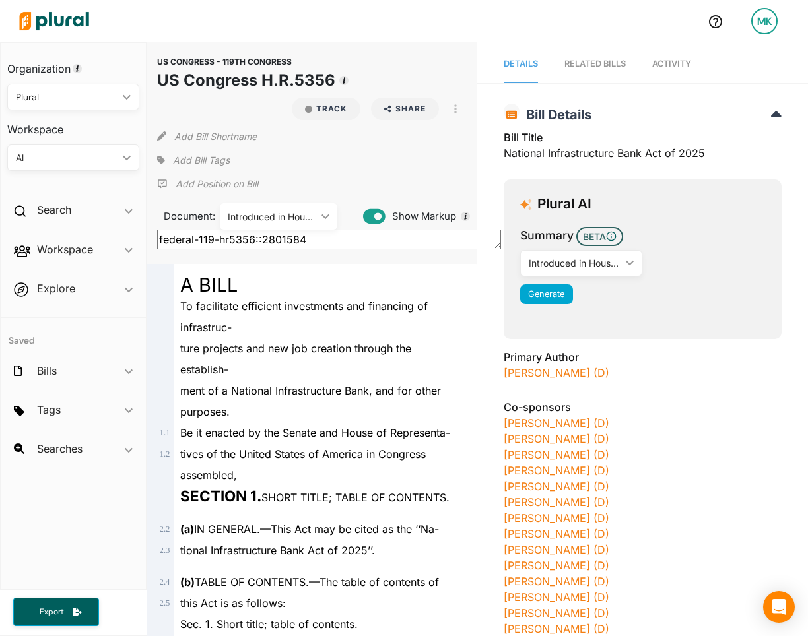
click at [312, 389] on span "ment of a National Infrastructure Bank, and for other" at bounding box center [310, 390] width 261 height 13
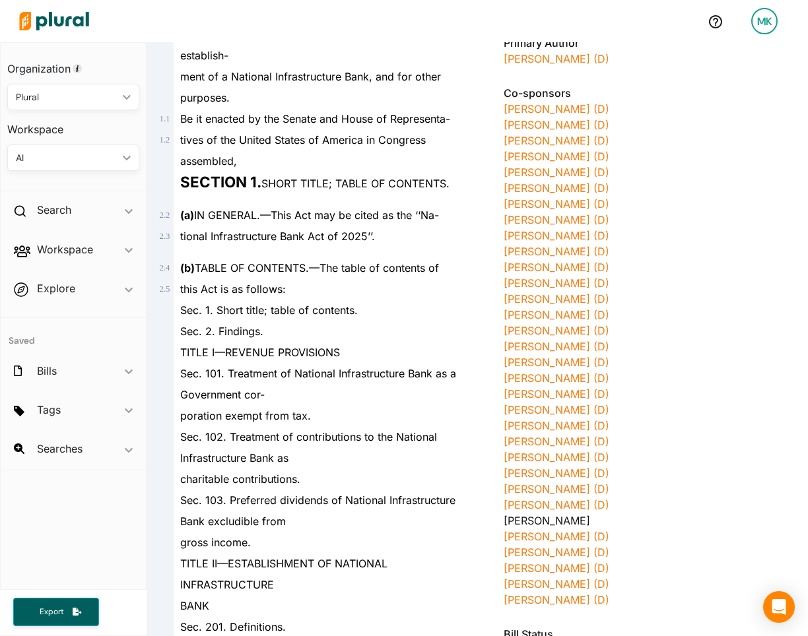
scroll to position [328, 0]
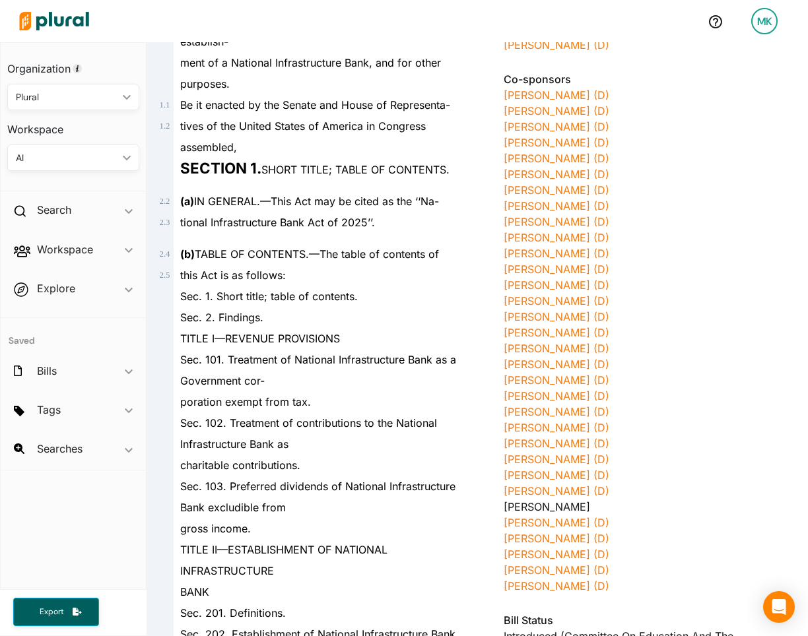
click at [529, 508] on div "George Latimer" at bounding box center [643, 507] width 278 height 16
click at [422, 508] on div "Sec. 103. Preferred dividends of National Infrastructure Bank excludible from" at bounding box center [318, 497] width 288 height 42
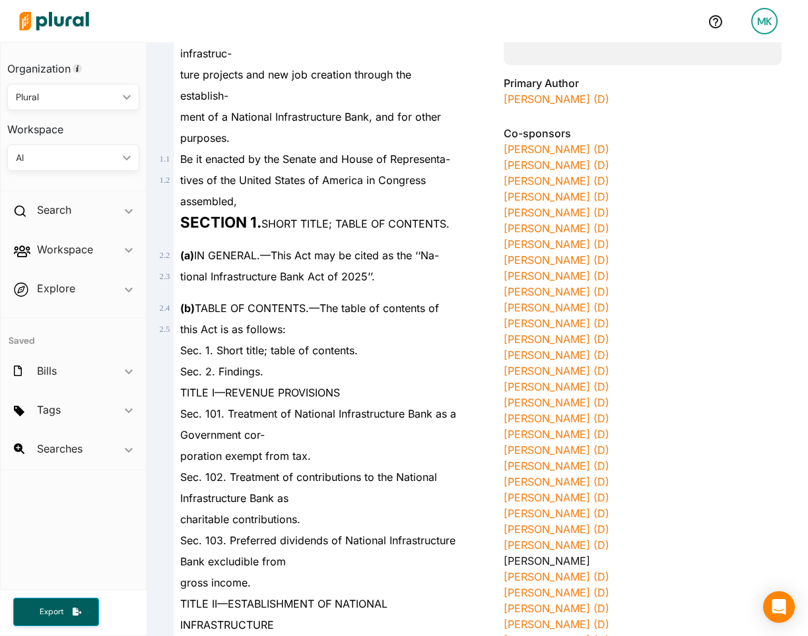
scroll to position [0, 0]
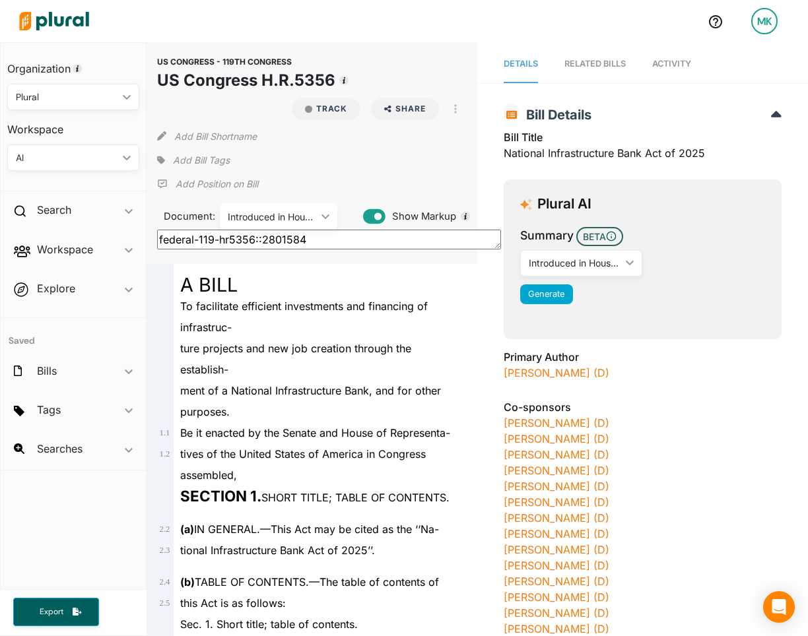
click at [313, 321] on div "To facilitate efficient investments and financing of infrastruc-" at bounding box center [318, 317] width 288 height 42
click at [195, 160] on span "Add Bill Tags" at bounding box center [201, 160] width 57 height 13
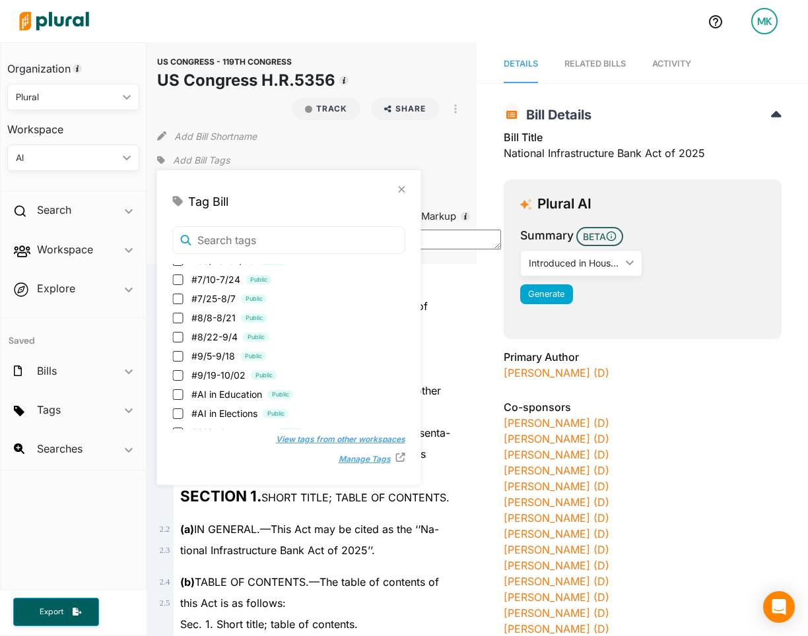
scroll to position [256, 0]
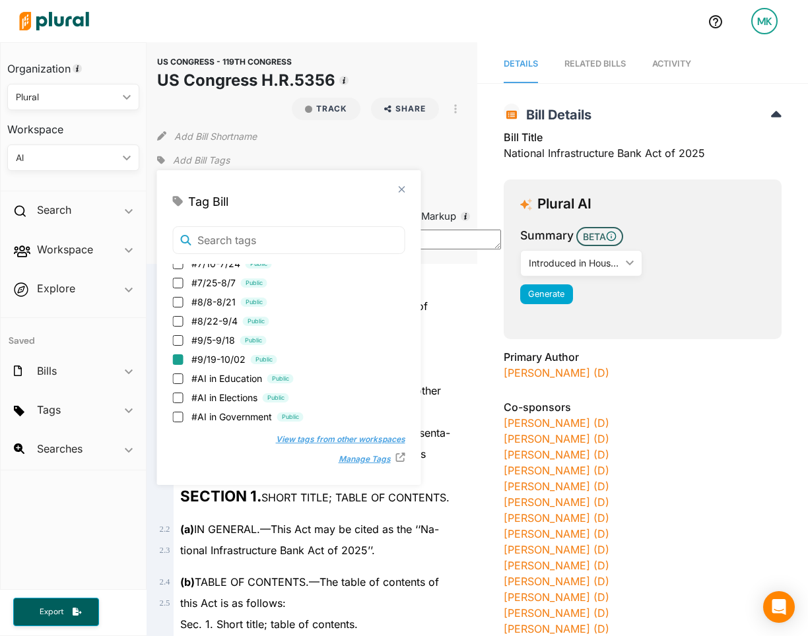
click at [179, 358] on input "#9/19-10/02 Public" at bounding box center [178, 359] width 11 height 11
checkbox input "true"
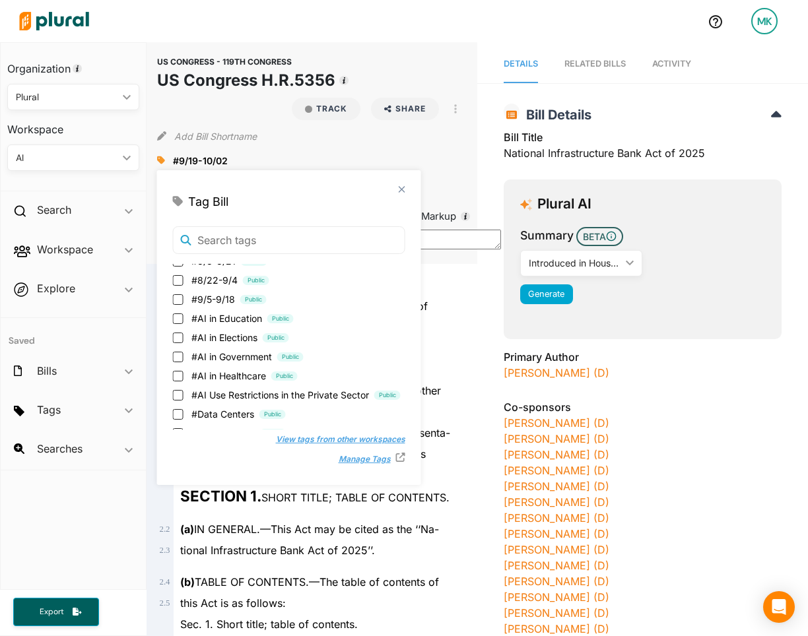
scroll to position [280, 0]
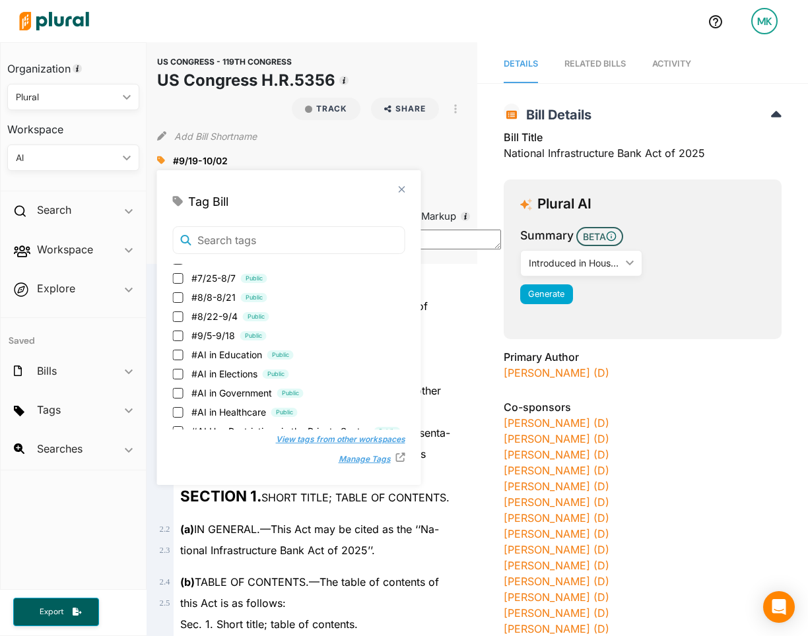
click at [226, 391] on span "#AI in Government" at bounding box center [231, 393] width 81 height 14
click at [183, 391] on input "#AI in Government Public" at bounding box center [178, 393] width 11 height 11
checkbox input "true"
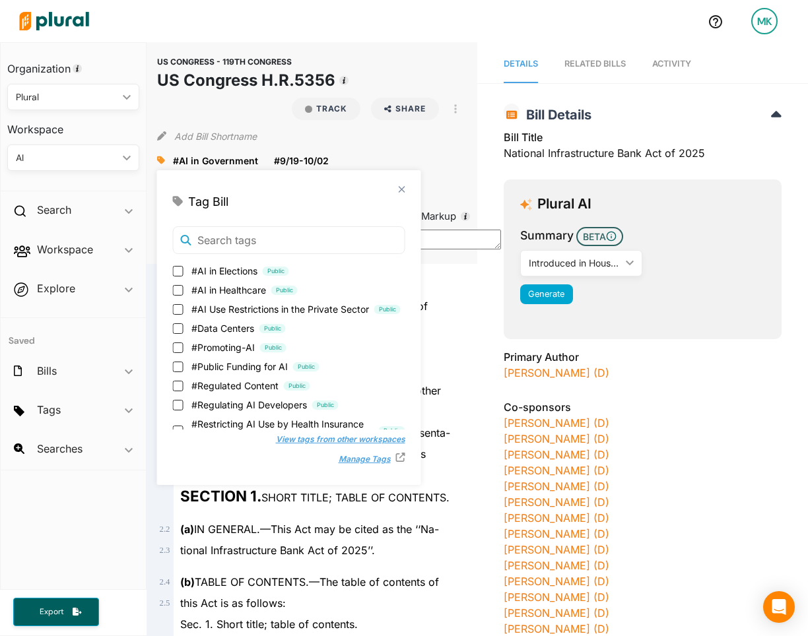
scroll to position [409, 0]
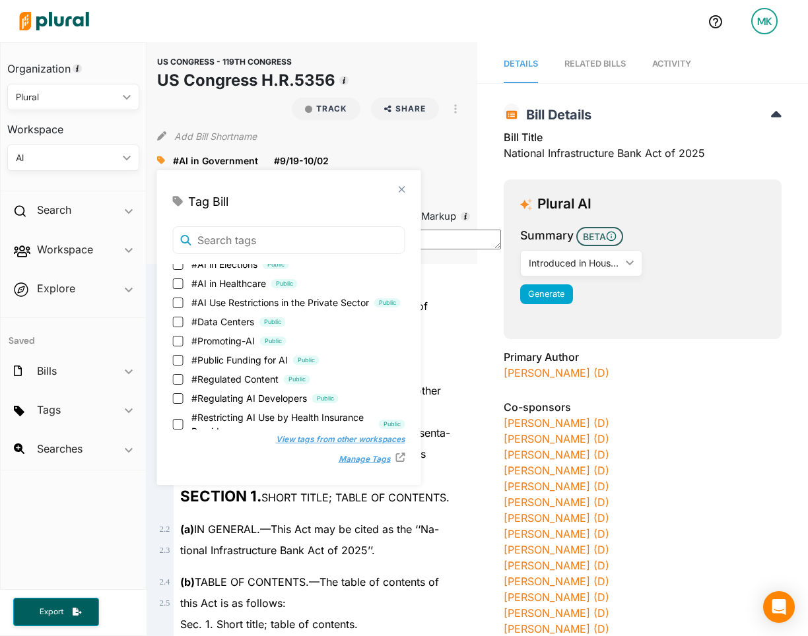
click at [224, 358] on span "#Public Funding for AI" at bounding box center [239, 360] width 96 height 14
click at [183, 358] on input "#Public Funding for AI Public" at bounding box center [178, 360] width 11 height 11
checkbox input "true"
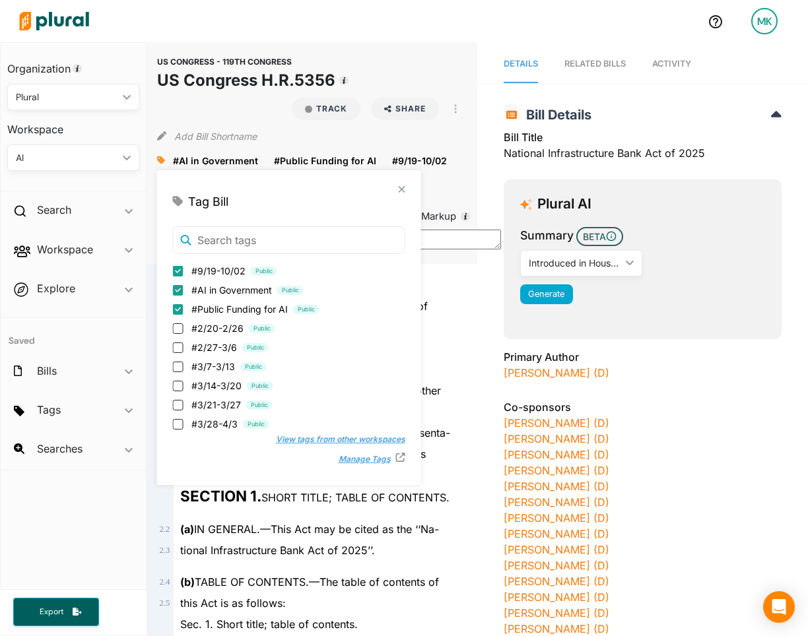
click at [326, 553] on span "tional Infrastructure Bank Act of 2025’’." at bounding box center [277, 550] width 195 height 13
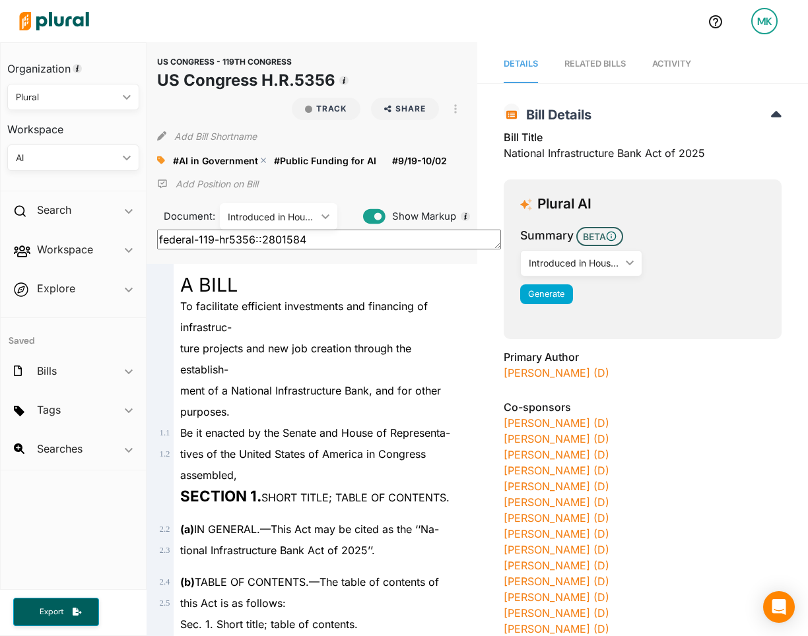
click at [260, 159] on polygon at bounding box center [263, 160] width 9 height 9
click at [277, 162] on polygon at bounding box center [280, 160] width 9 height 9
click at [232, 161] on polygon at bounding box center [232, 160] width 9 height 9
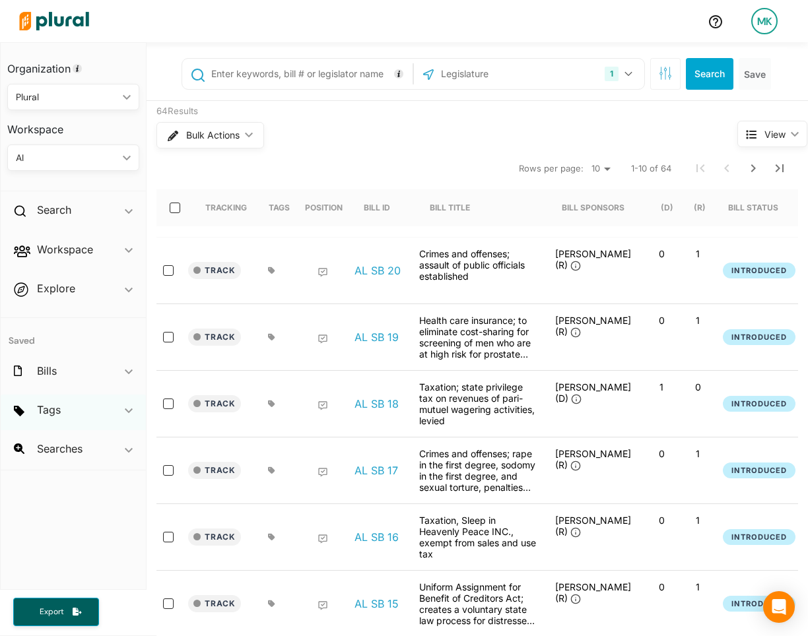
click at [85, 412] on div "Tags ic_keyboard_arrow_down" at bounding box center [73, 413] width 145 height 36
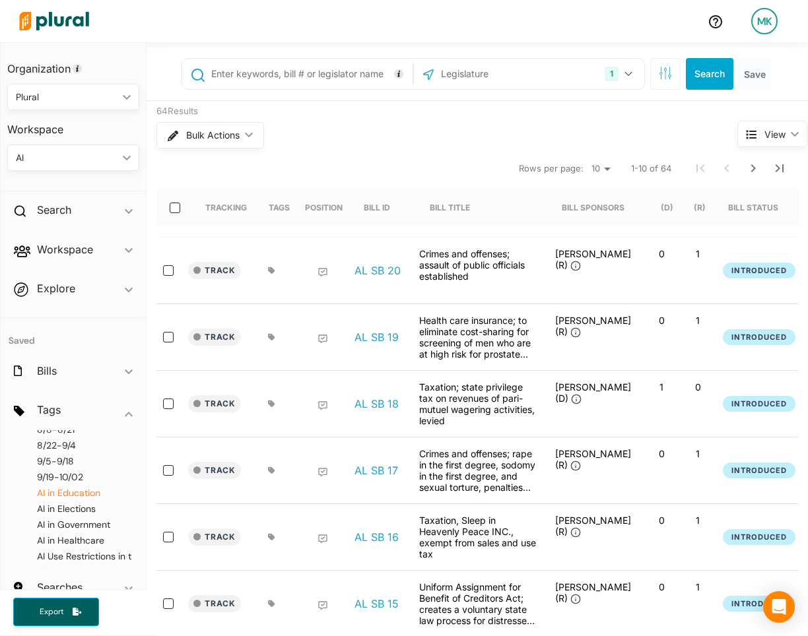
scroll to position [251, 0]
click at [58, 478] on span "9/19-10/02" at bounding box center [60, 475] width 46 height 12
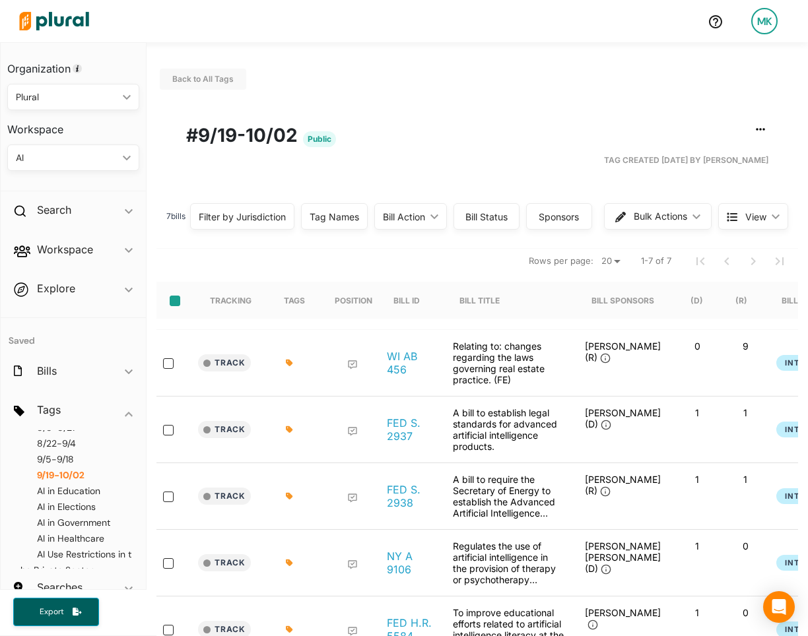
click at [175, 305] on input "select-all-rows" at bounding box center [175, 301] width 11 height 11
checkbox input "true"
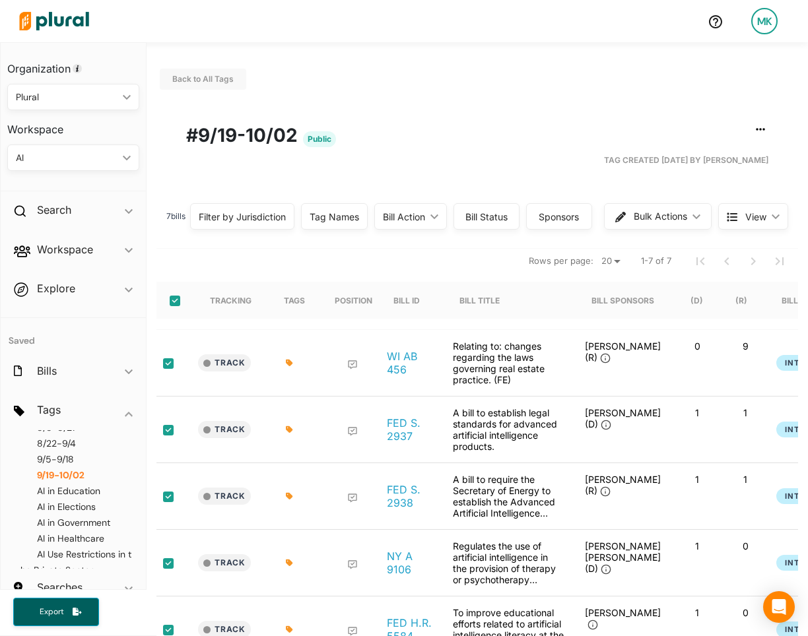
checkbox input "true"
click at [672, 218] on span "Bulk Actions" at bounding box center [660, 216] width 53 height 9
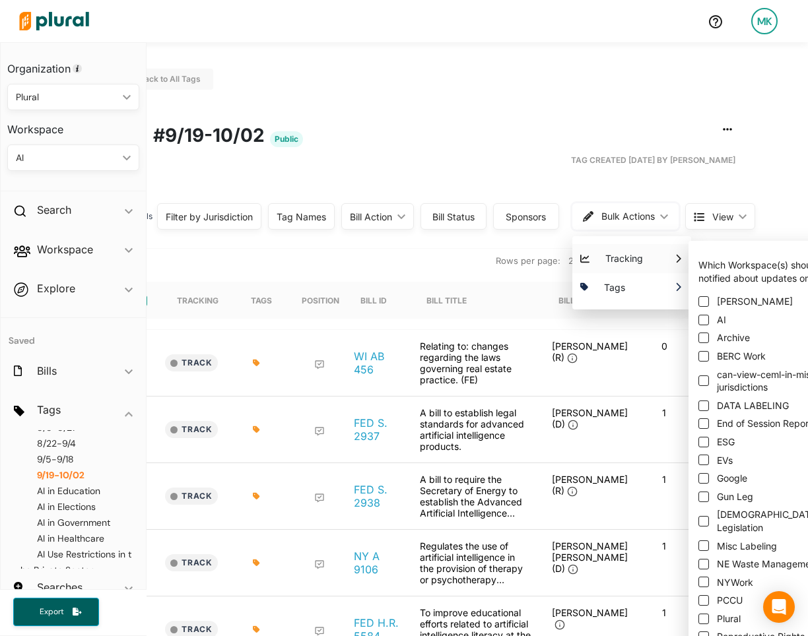
scroll to position [0, 36]
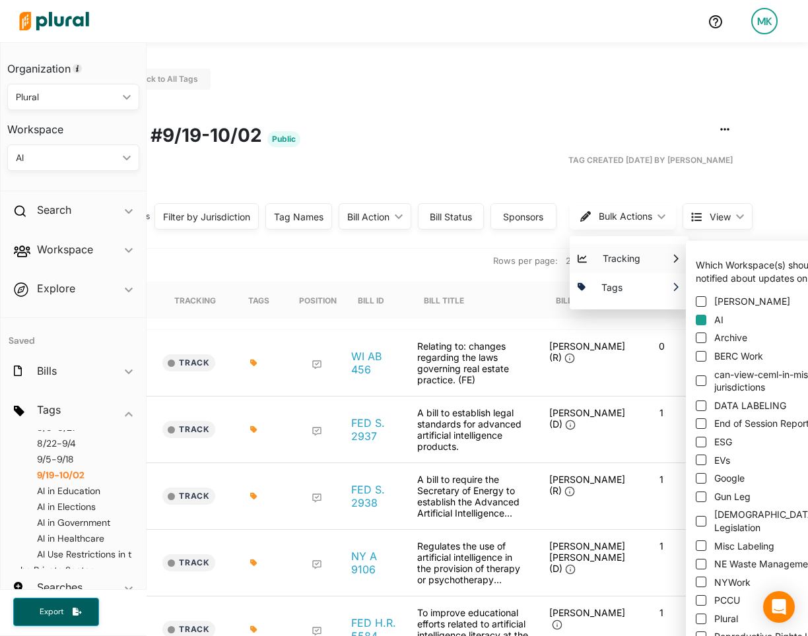
click at [703, 321] on input "AI" at bounding box center [701, 320] width 11 height 11
checkbox input "true"
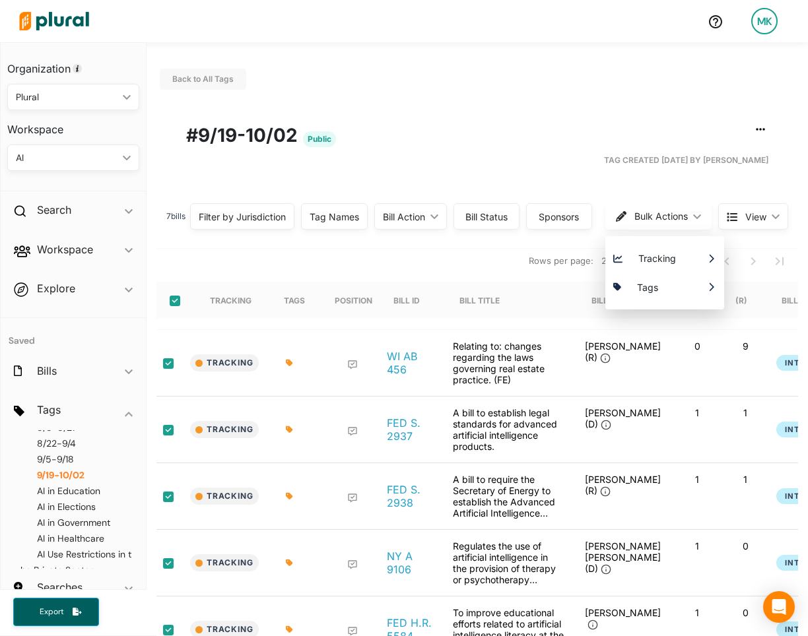
scroll to position [0, 0]
click at [370, 258] on nav "Rows per page: 20 50 1-7 of 7" at bounding box center [477, 260] width 642 height 37
click at [764, 133] on icon "button" at bounding box center [760, 129] width 9 height 11
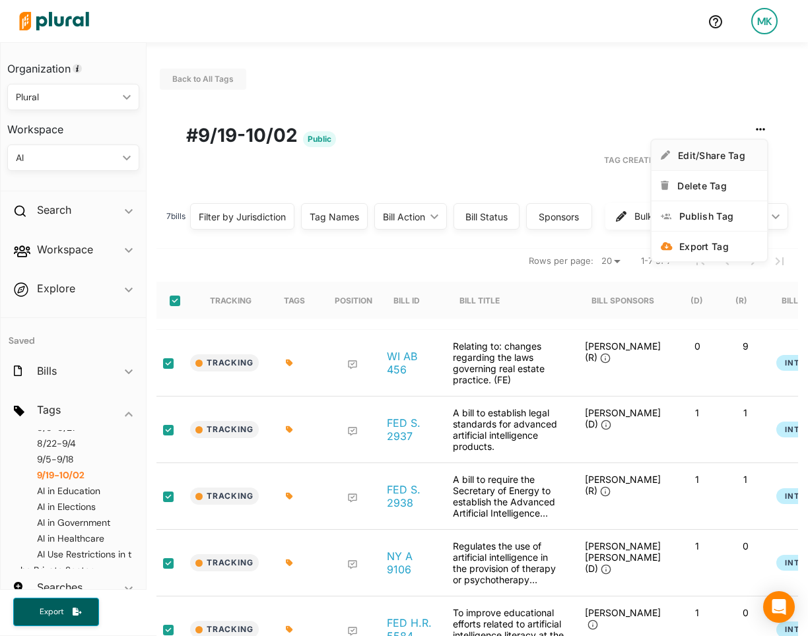
drag, startPoint x: 715, startPoint y: 162, endPoint x: 700, endPoint y: 168, distance: 16.9
click at [715, 162] on link "Edit/Share Tag" at bounding box center [708, 155] width 115 height 30
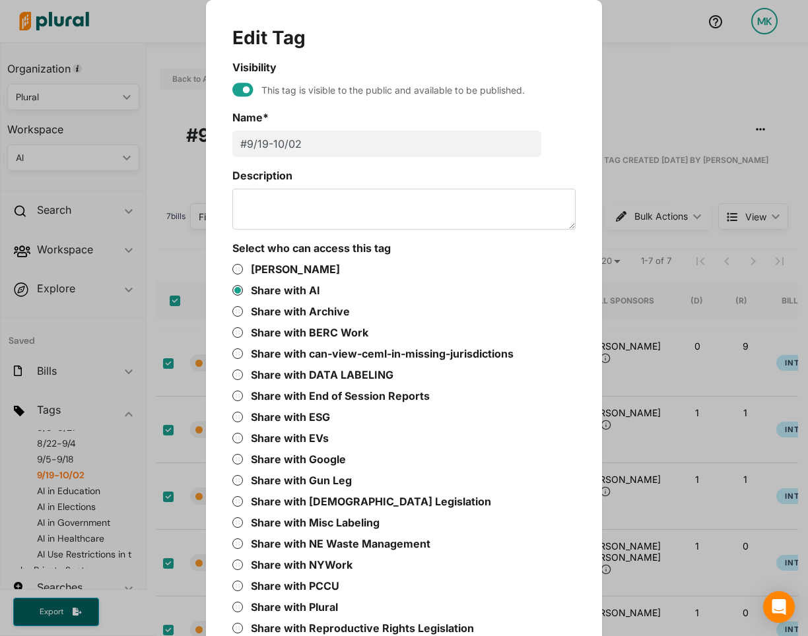
scroll to position [267, 0]
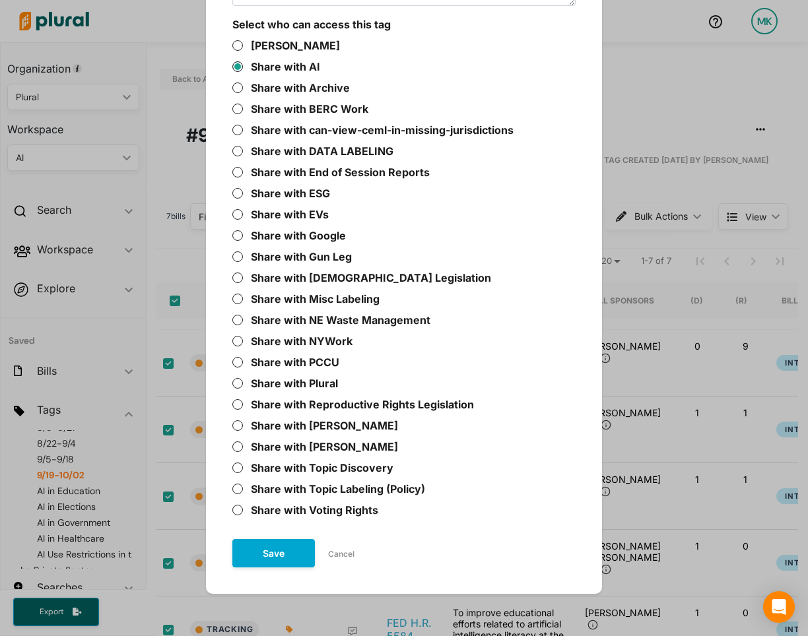
click at [341, 557] on button "Cancel" at bounding box center [341, 554] width 53 height 20
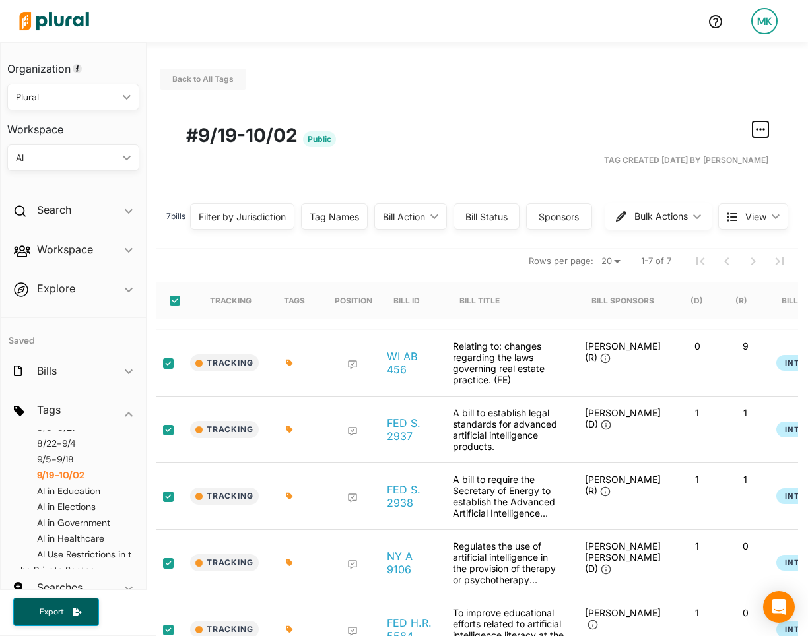
click at [755, 123] on button "button" at bounding box center [760, 129] width 16 height 16
click at [716, 220] on div "Publish Tag" at bounding box center [718, 216] width 79 height 11
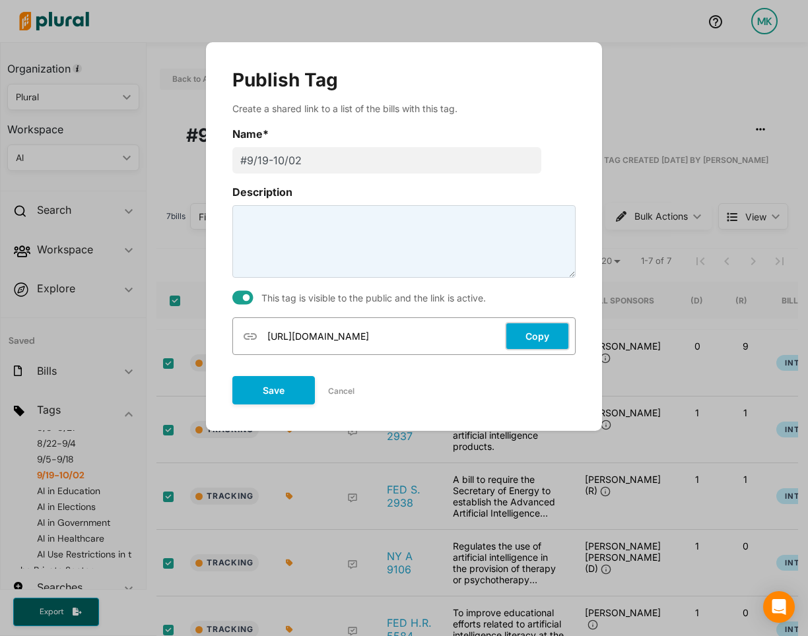
click at [517, 340] on button "Copy" at bounding box center [537, 336] width 65 height 28
click at [263, 387] on button "Save" at bounding box center [273, 389] width 82 height 28
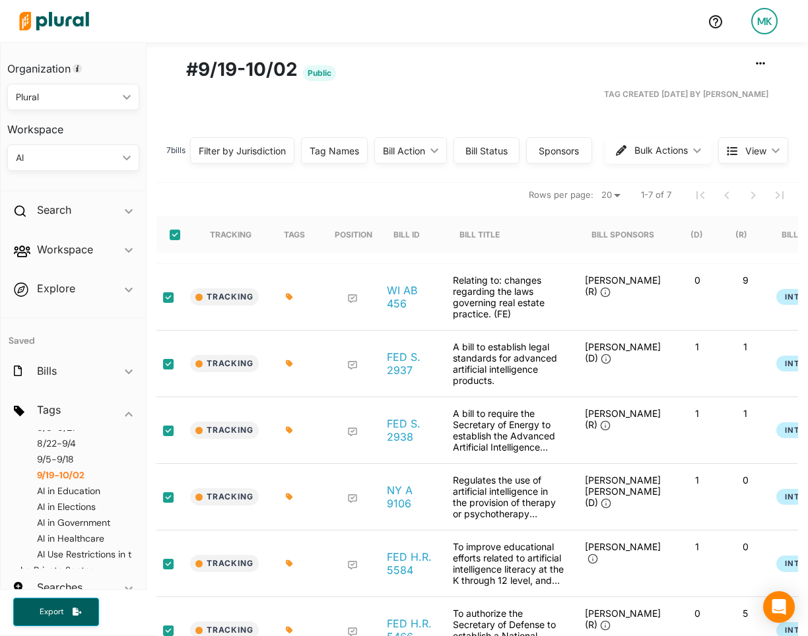
scroll to position [67, 0]
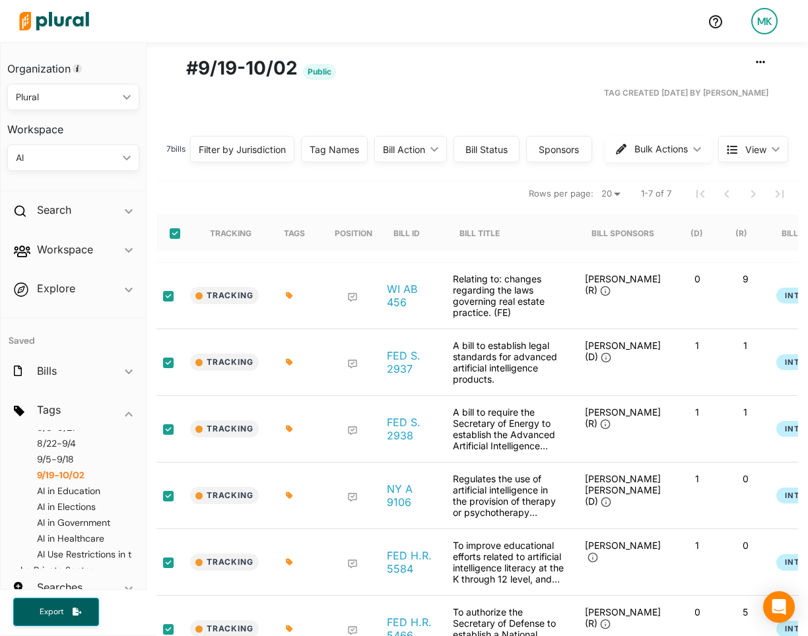
click at [253, 151] on div "Filter by Jurisdiction" at bounding box center [242, 150] width 87 height 14
click at [83, 244] on h2 "Workspace" at bounding box center [65, 249] width 56 height 15
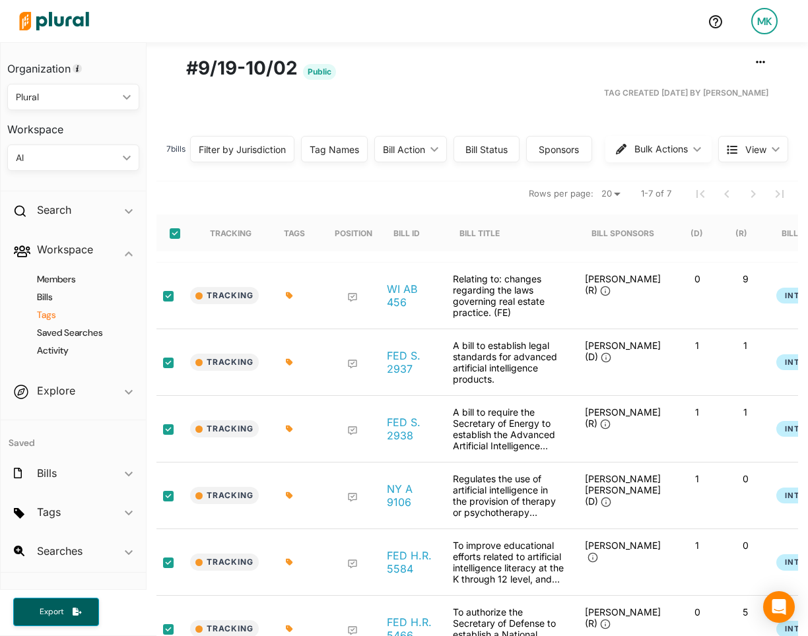
click at [48, 316] on h4 "Tags" at bounding box center [76, 315] width 112 height 13
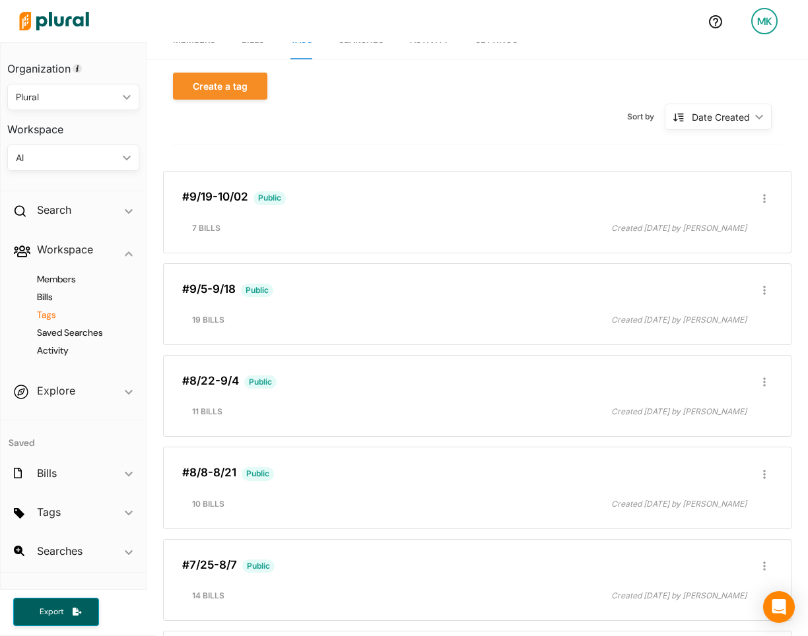
click at [733, 120] on div "Date Created" at bounding box center [721, 117] width 58 height 14
click at [717, 207] on div "Alphanumerical" at bounding box center [721, 208] width 79 height 11
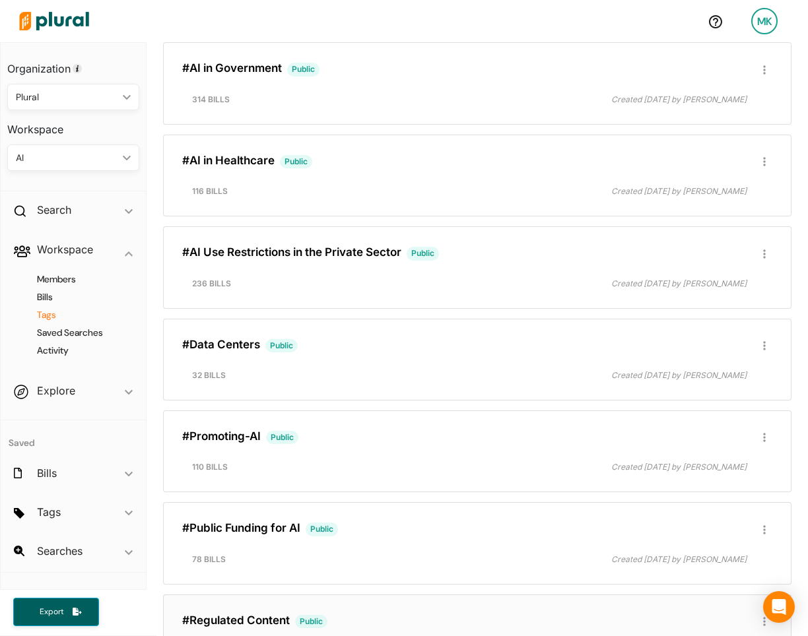
scroll to position [2130, 0]
